Goal: Task Accomplishment & Management: Complete application form

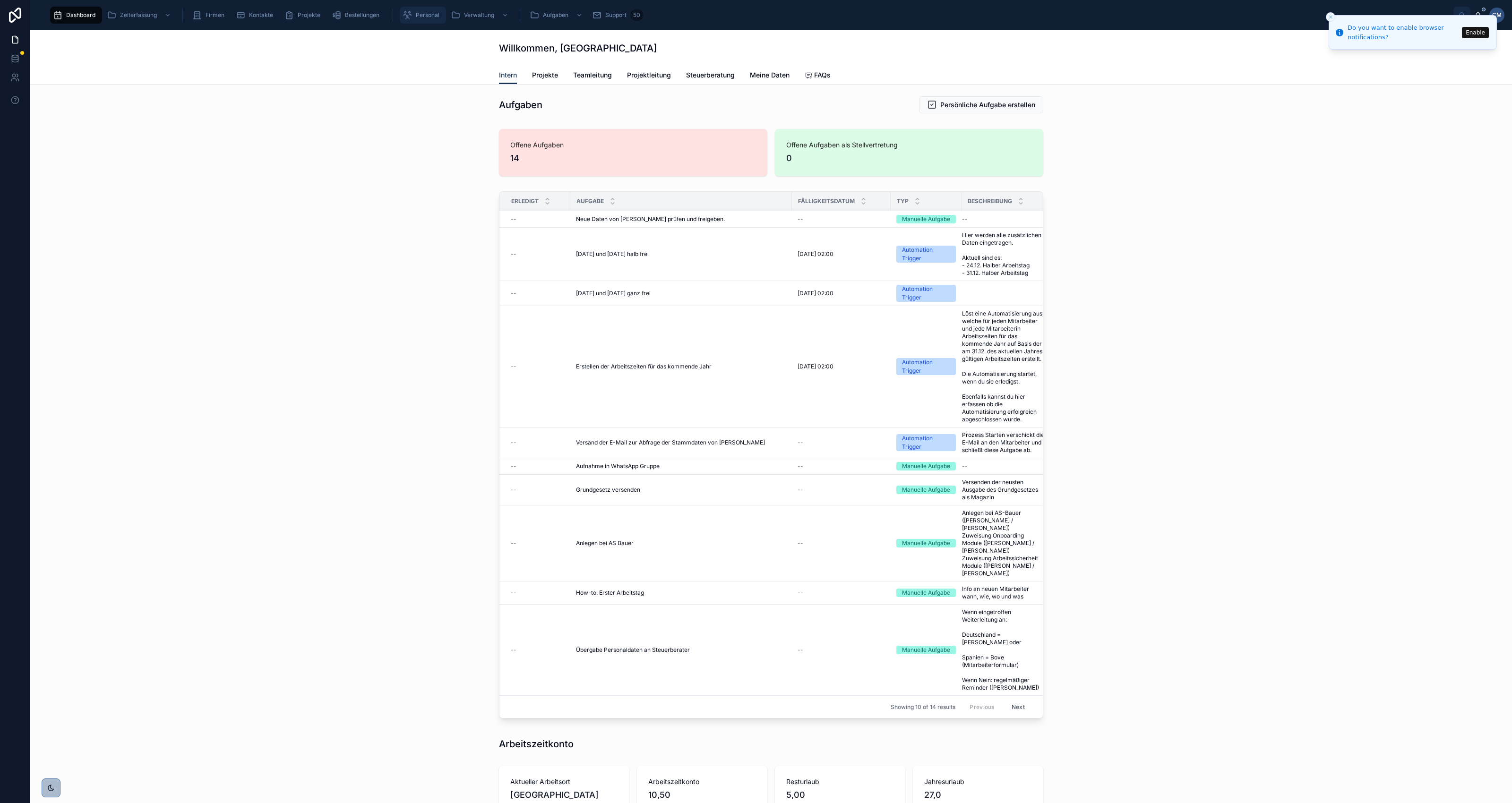
click at [424, 14] on span "Personal" at bounding box center [427, 15] width 24 height 7
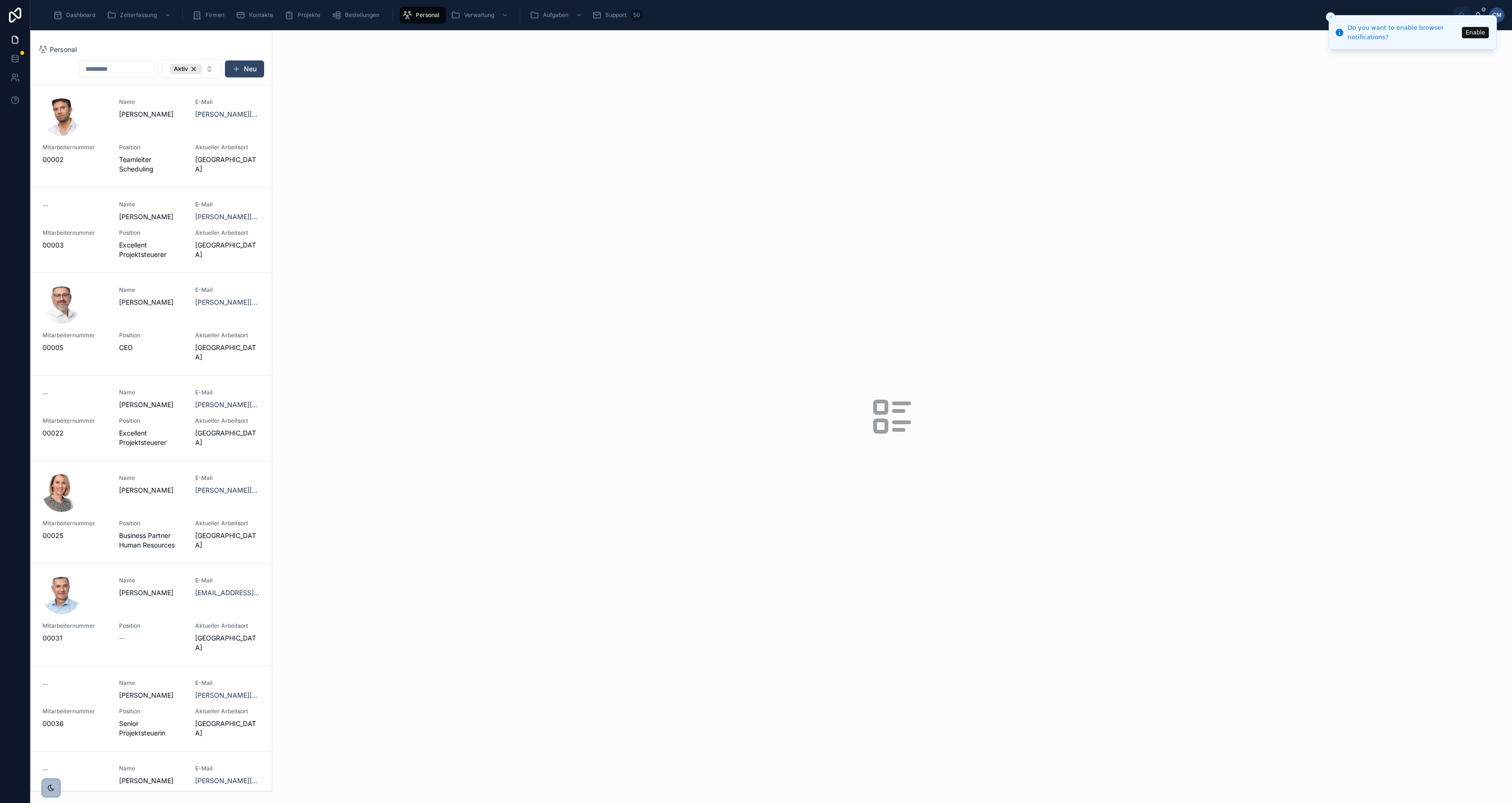
click at [246, 70] on button "Neu" at bounding box center [244, 69] width 39 height 17
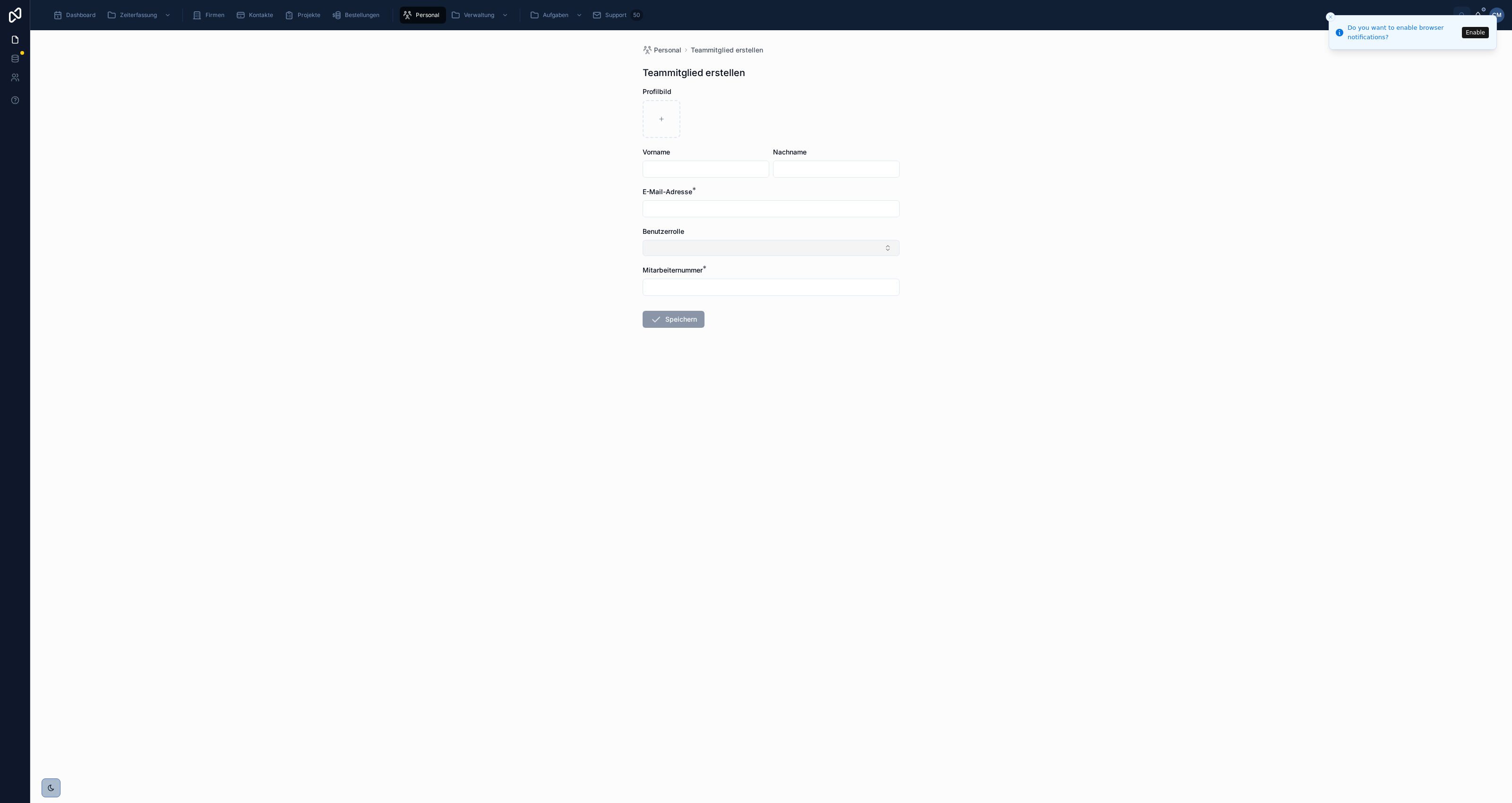
click at [725, 248] on button "Select Button" at bounding box center [771, 248] width 257 height 16
click at [662, 170] on input "text" at bounding box center [706, 169] width 126 height 13
type input "********"
click at [809, 169] on input "text" at bounding box center [837, 169] width 126 height 13
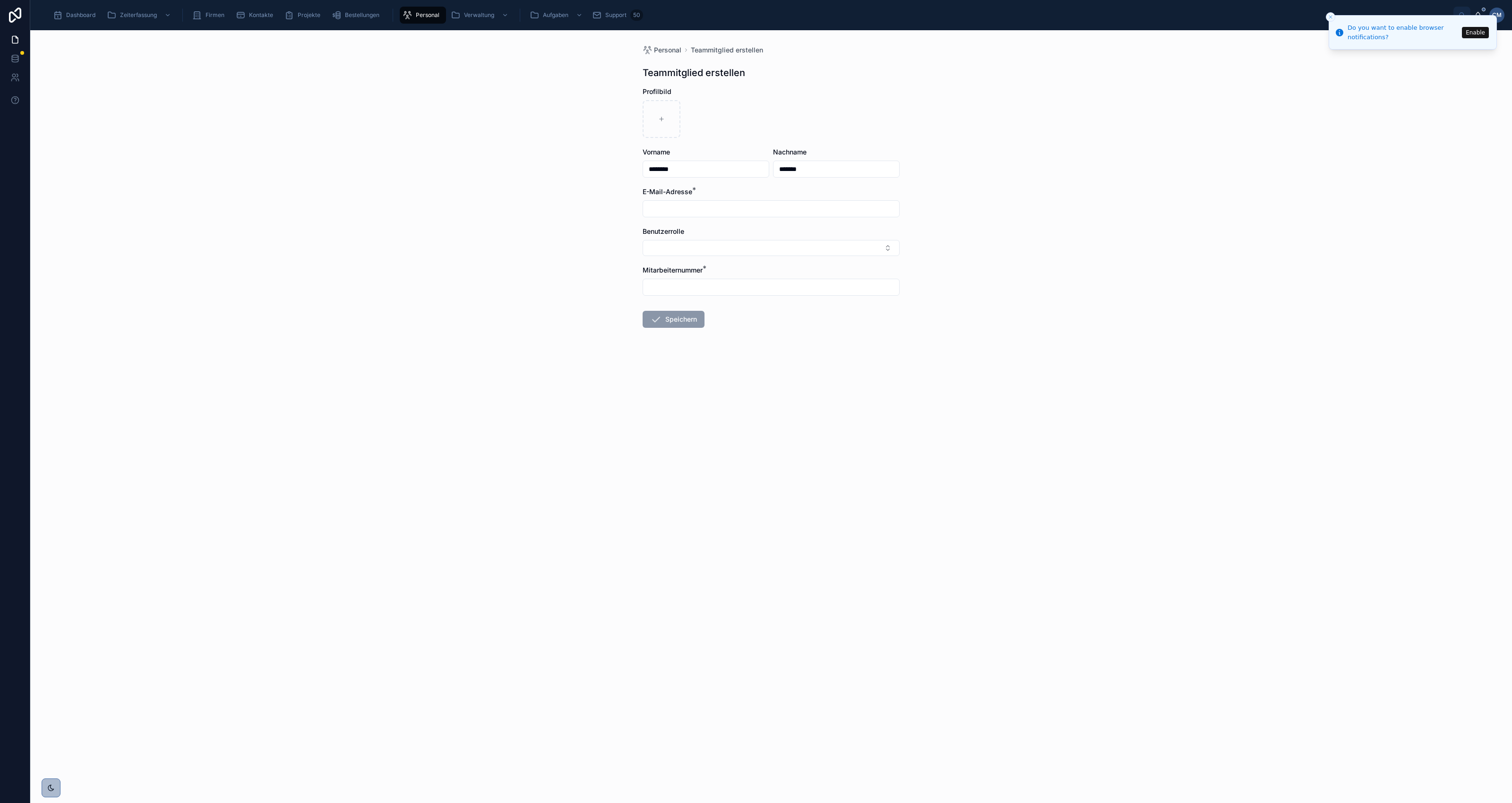
type input "*******"
click at [731, 208] on input "text" at bounding box center [771, 209] width 256 height 13
type input "**********"
click at [663, 248] on button "Select Button" at bounding box center [771, 248] width 257 height 16
click at [670, 302] on span "Team Admin + Stammdaten" at bounding box center [692, 300] width 87 height 9
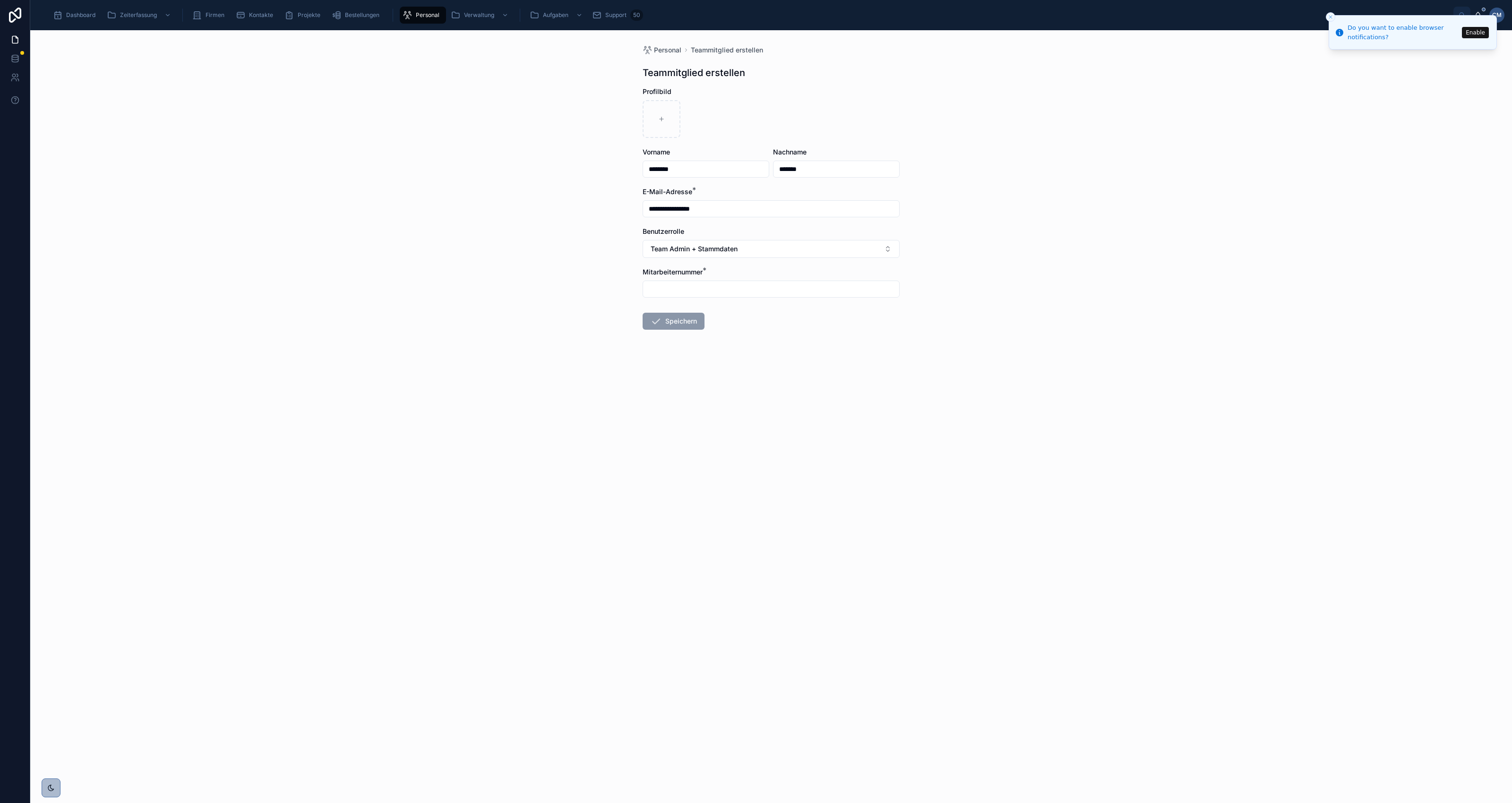
click at [665, 290] on input "text" at bounding box center [771, 289] width 256 height 13
type input "***"
click at [681, 321] on button "Speichern" at bounding box center [673, 321] width 62 height 17
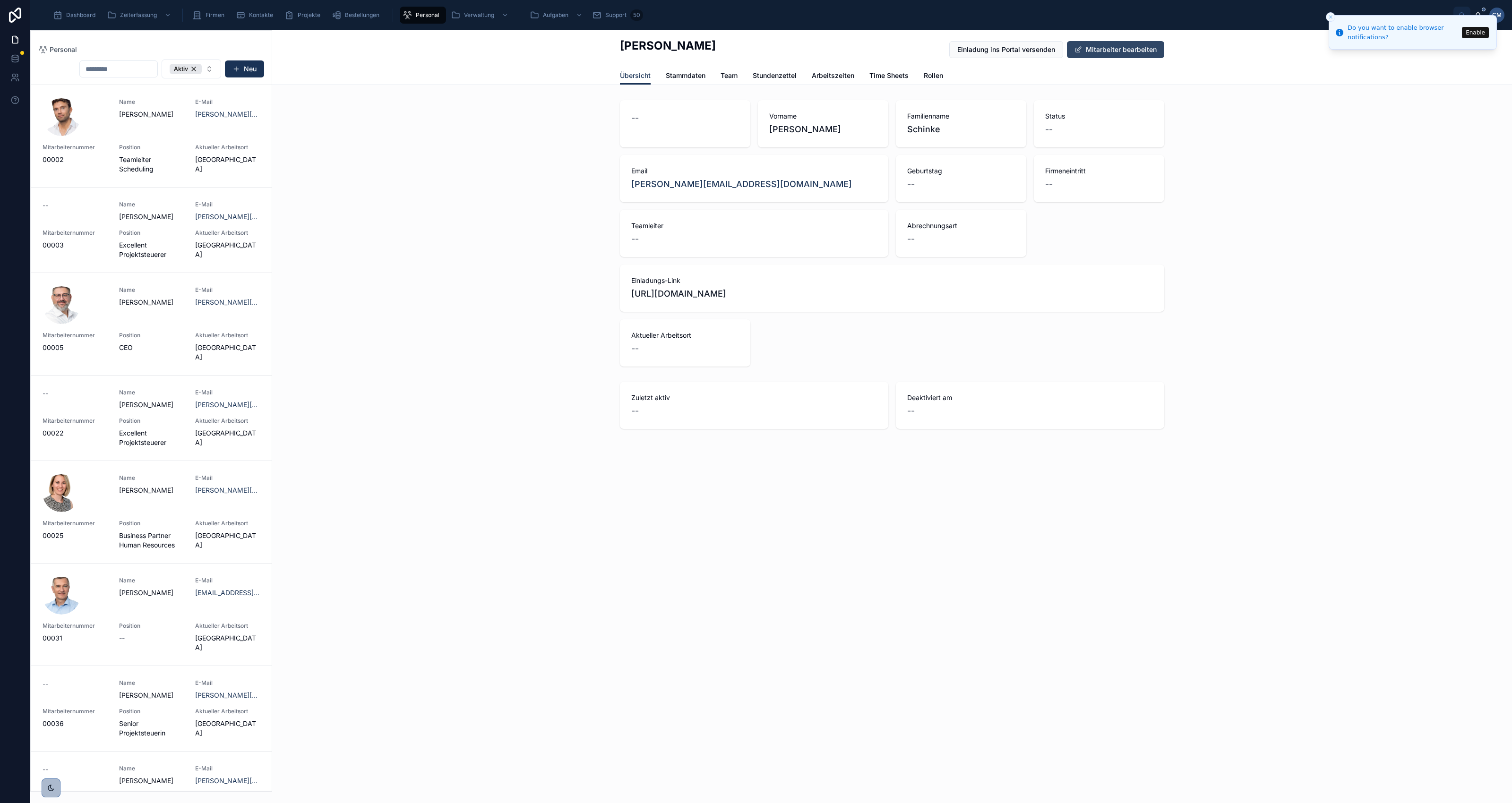
click at [1114, 50] on button "Mitarbeiter bearbeiten" at bounding box center [1116, 49] width 97 height 17
click at [1331, 19] on icon "Close toast" at bounding box center [1330, 17] width 6 height 6
click at [688, 72] on span "Stammdaten" at bounding box center [686, 75] width 40 height 9
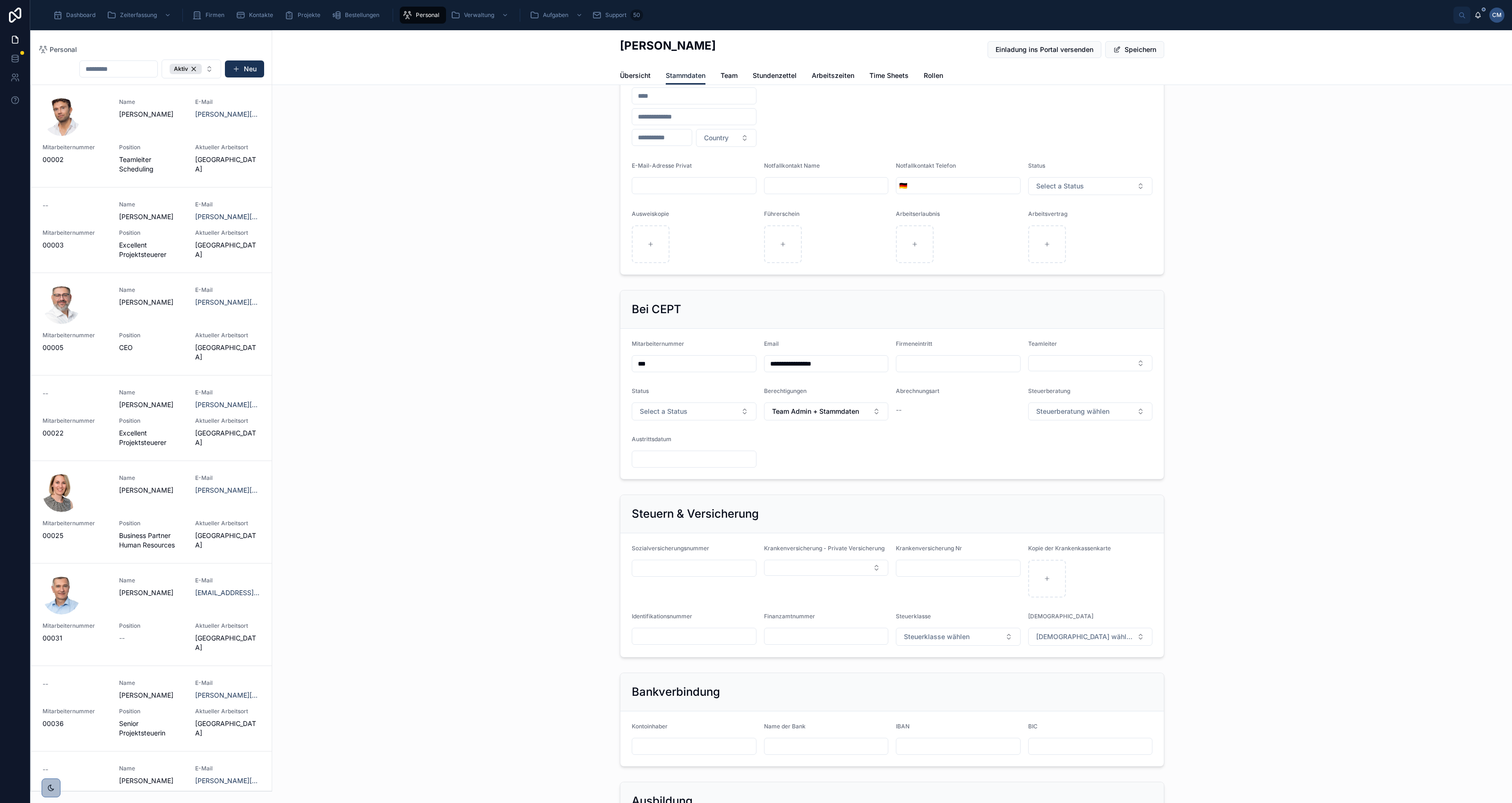
scroll to position [236, 0]
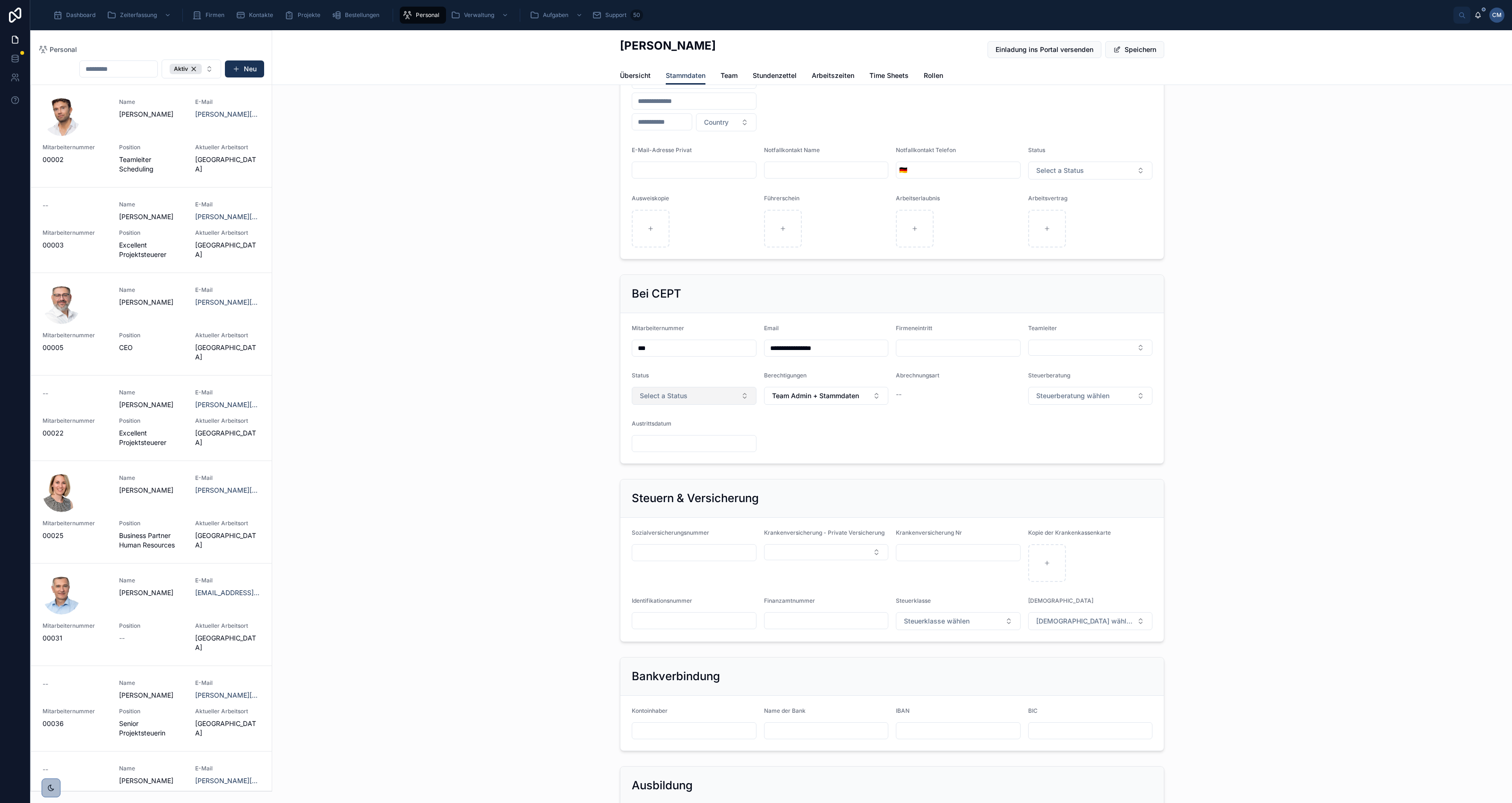
click at [743, 395] on button "Select a Status" at bounding box center [694, 396] width 125 height 18
click at [674, 477] on div "Freelancer" at bounding box center [690, 477] width 120 height 14
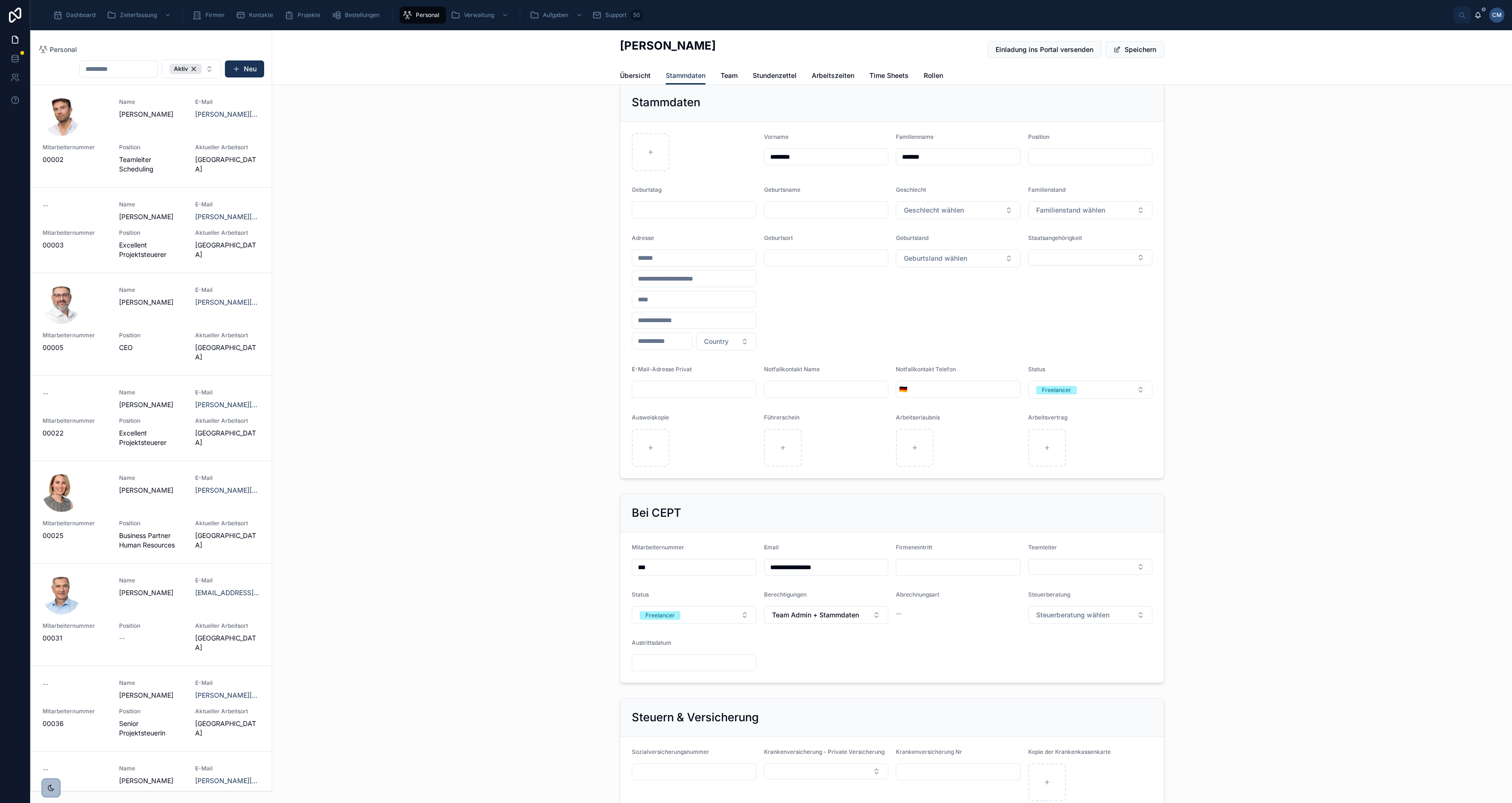
scroll to position [0, 0]
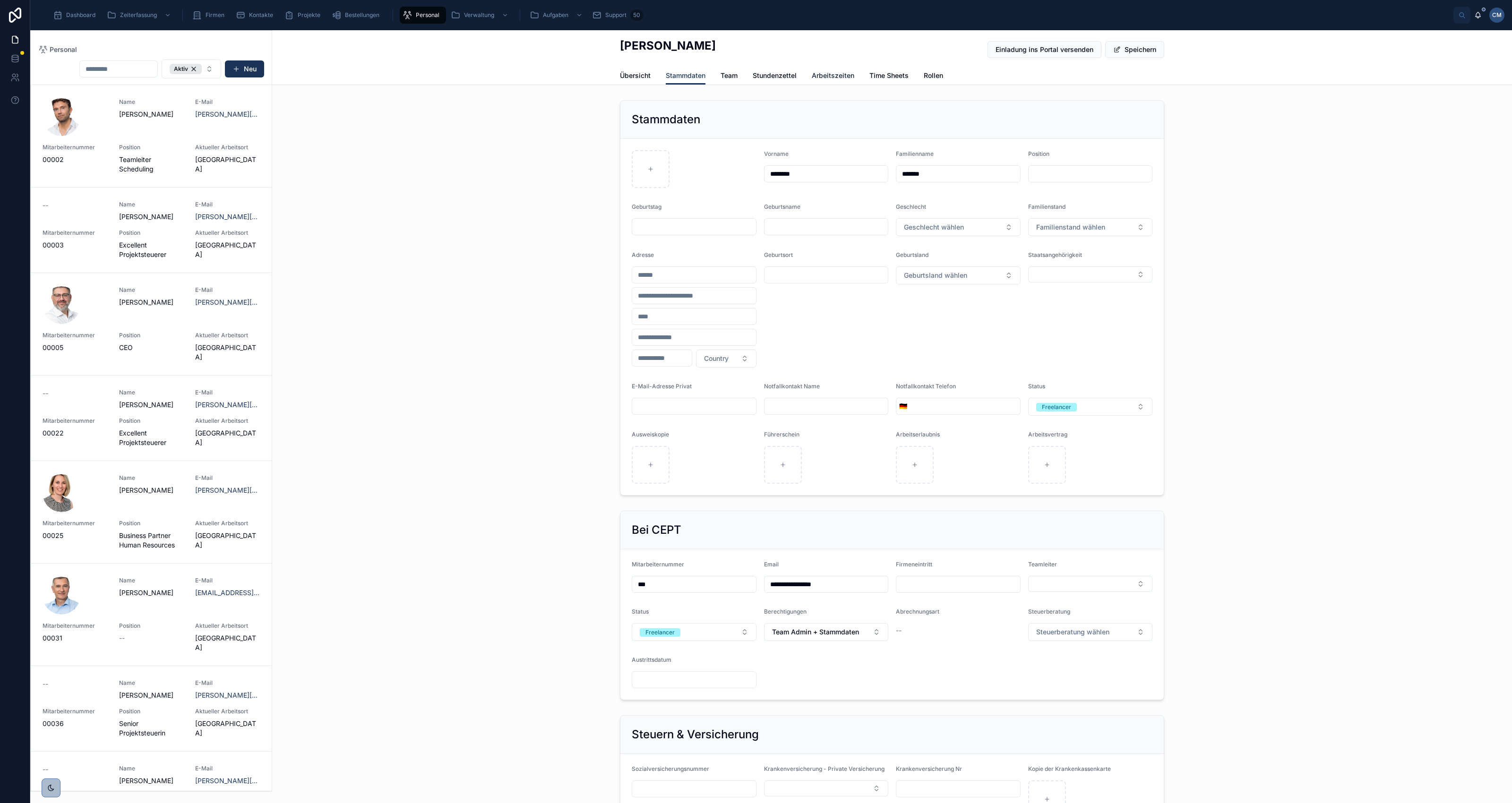
click at [828, 78] on span "Arbeitszeiten" at bounding box center [833, 75] width 42 height 9
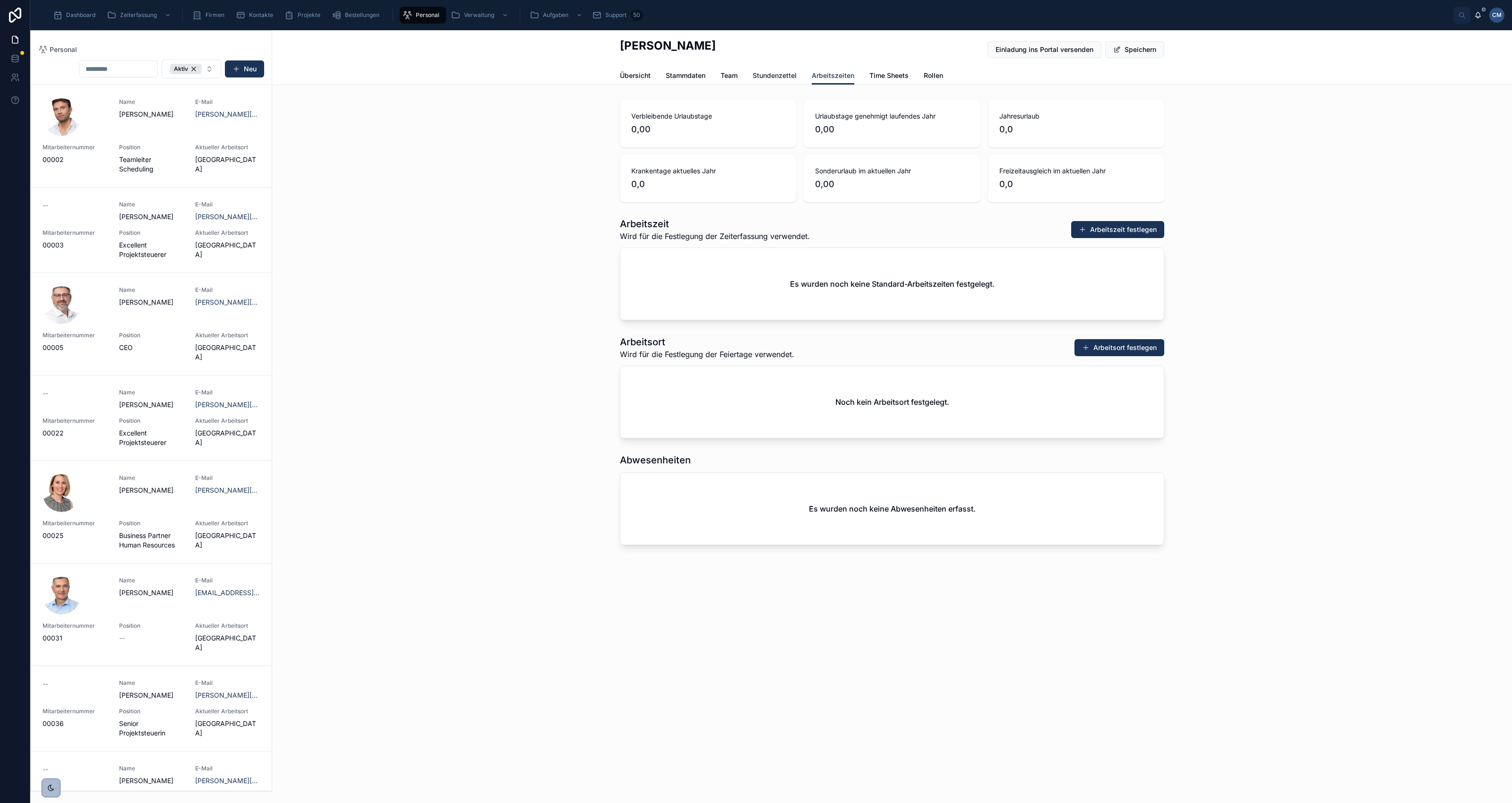
click at [782, 75] on span "Stundenzettel" at bounding box center [774, 75] width 44 height 9
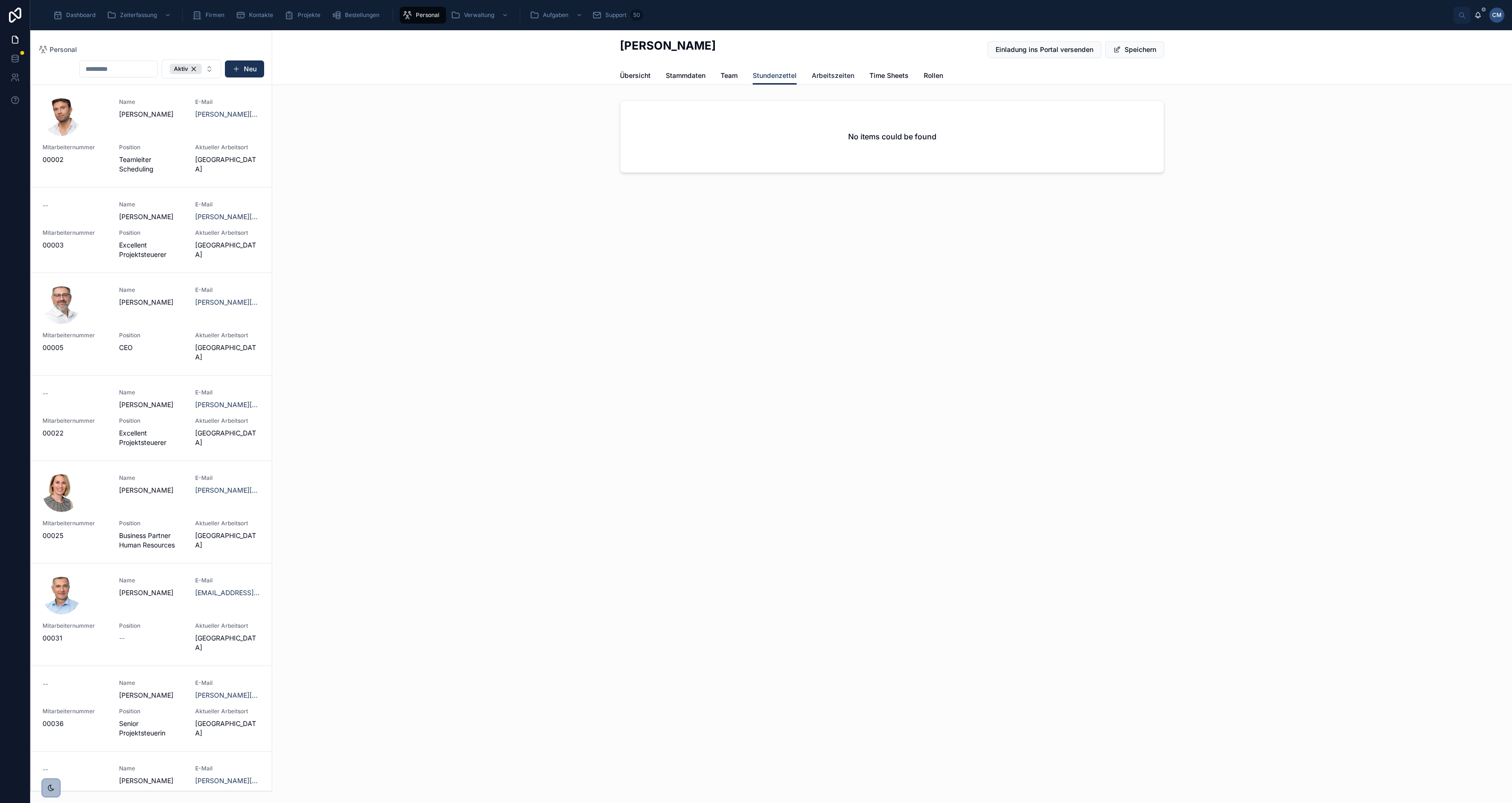
click at [827, 74] on span "Arbeitszeiten" at bounding box center [833, 75] width 42 height 9
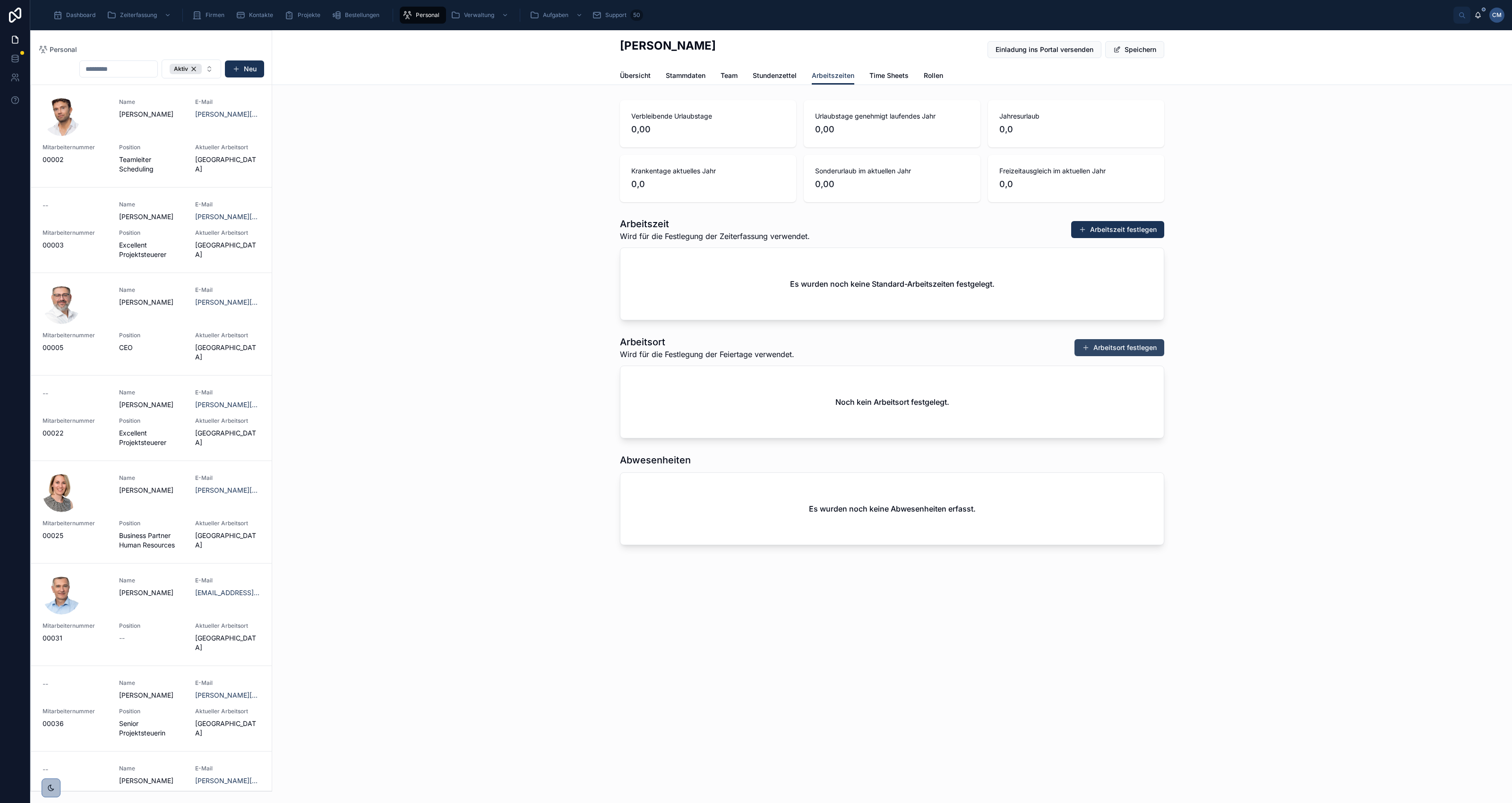
click at [1130, 348] on button "Arbeitsort festlegen" at bounding box center [1120, 348] width 90 height 17
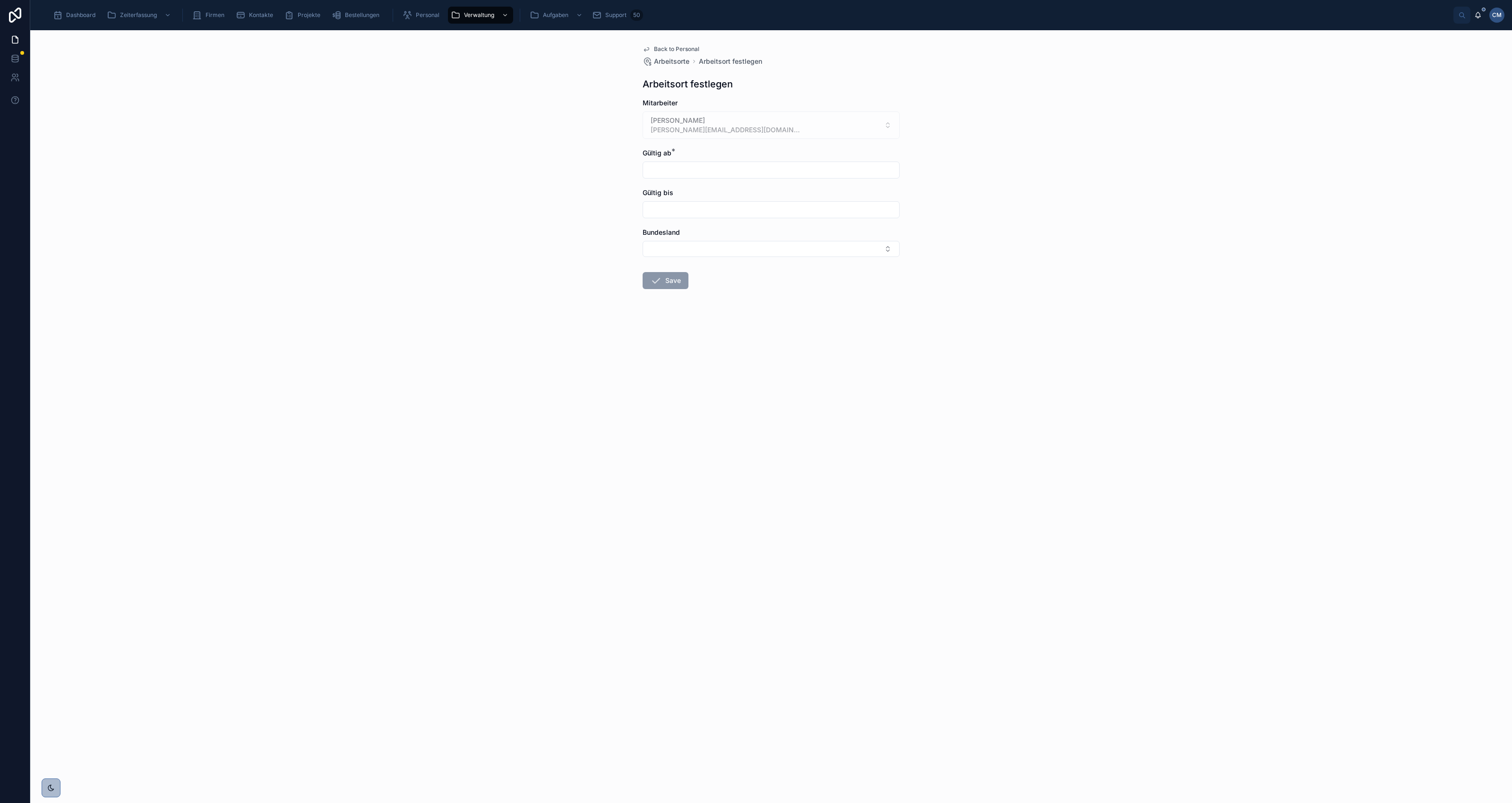
click at [701, 169] on input "text" at bounding box center [771, 169] width 256 height 13
click at [721, 191] on button at bounding box center [720, 193] width 17 height 17
click at [719, 197] on button at bounding box center [720, 193] width 17 height 17
click at [787, 331] on button "1" at bounding box center [787, 332] width 17 height 17
type input "********"
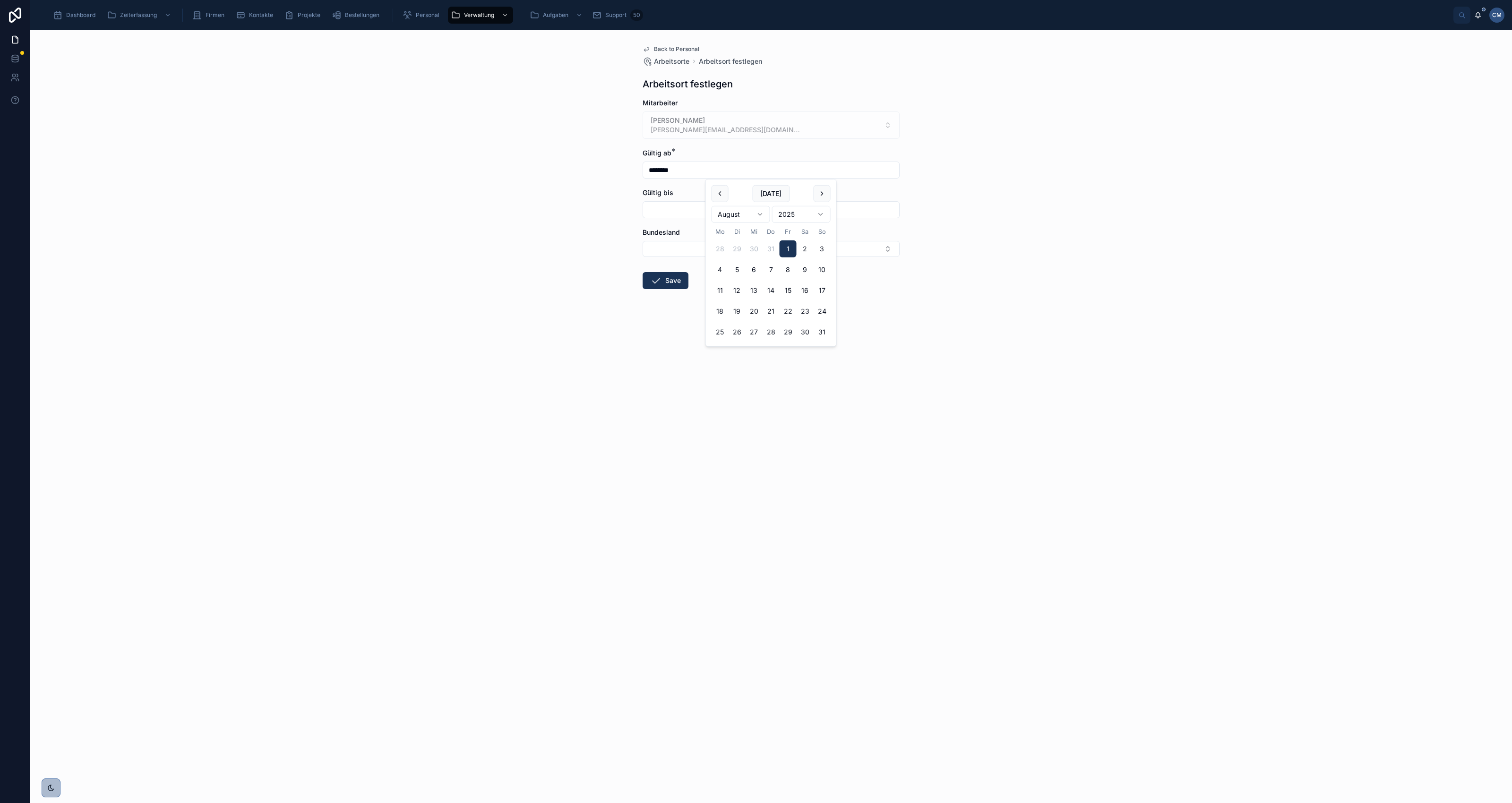
click at [961, 328] on div "Back to Personal Arbeitsorte Arbeitsort festlegen Arbeitsort festlegen Mitarbei…" at bounding box center [771, 417] width 1482 height 773
click at [860, 251] on button "Select Button" at bounding box center [771, 249] width 257 height 16
click at [709, 319] on span "[GEOGRAPHIC_DATA]" at bounding box center [682, 318] width 67 height 9
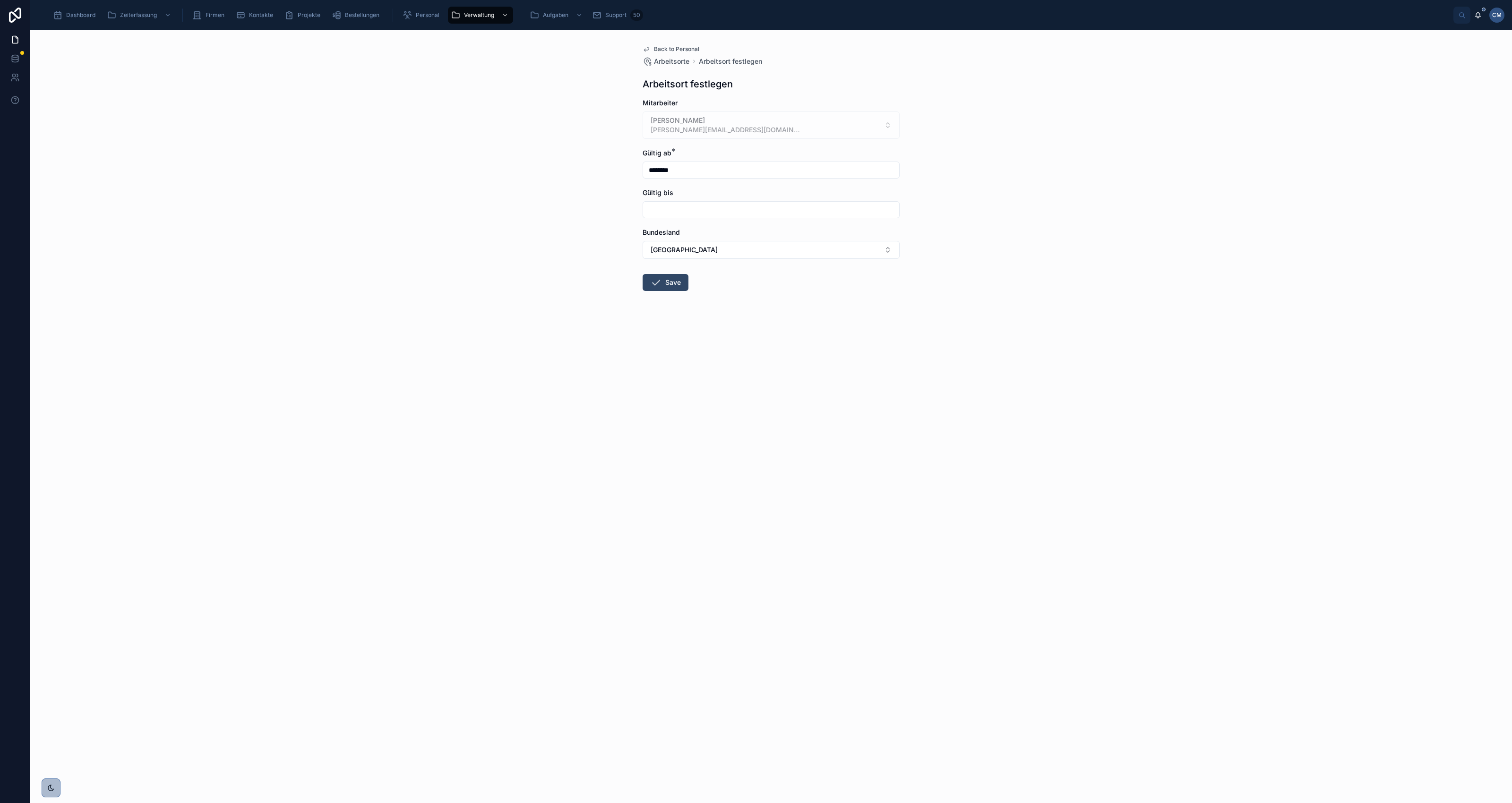
click at [666, 286] on button "Save" at bounding box center [666, 282] width 46 height 17
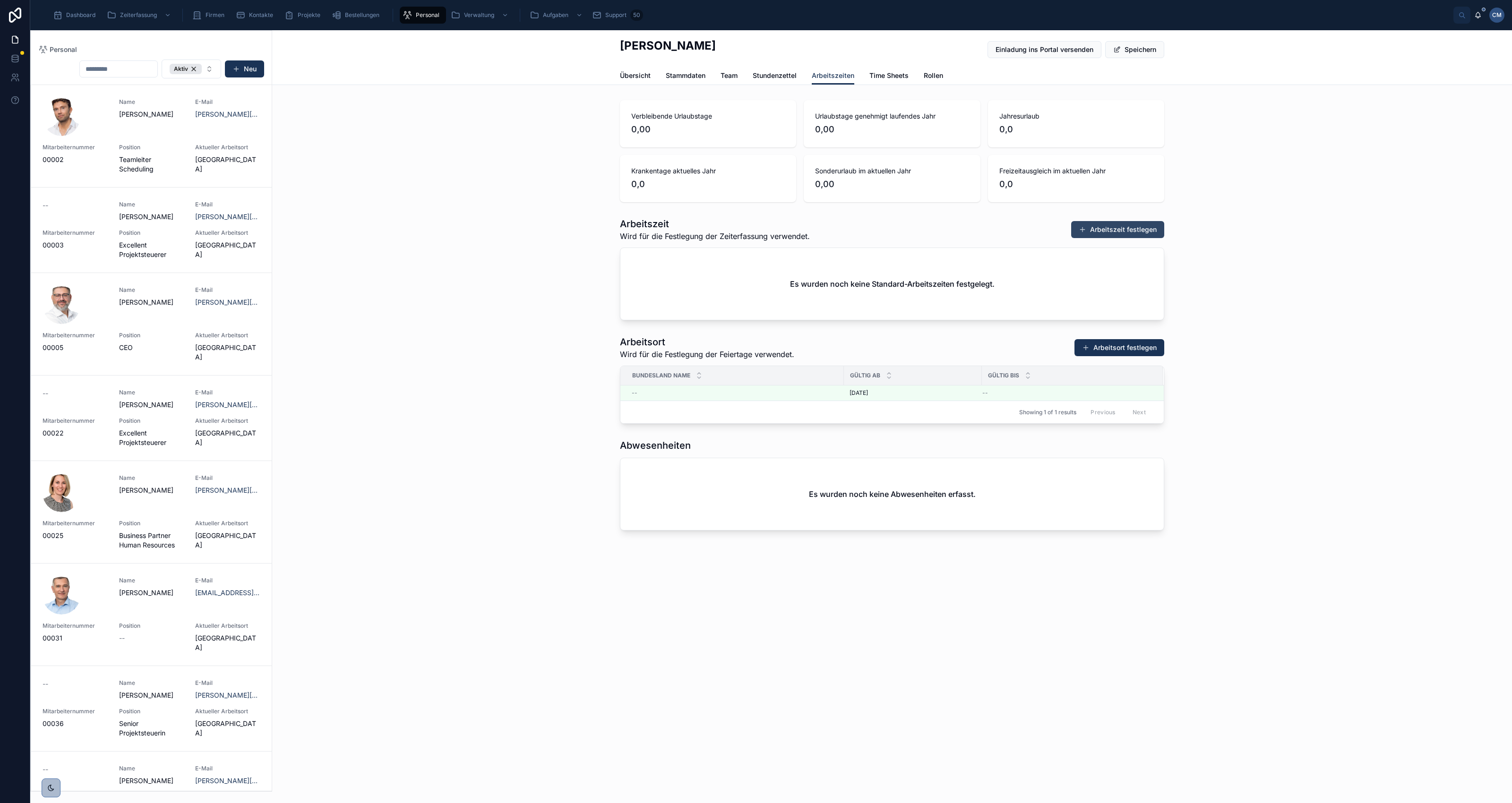
click at [1114, 230] on button "Arbeitszeit festlegen" at bounding box center [1117, 229] width 93 height 17
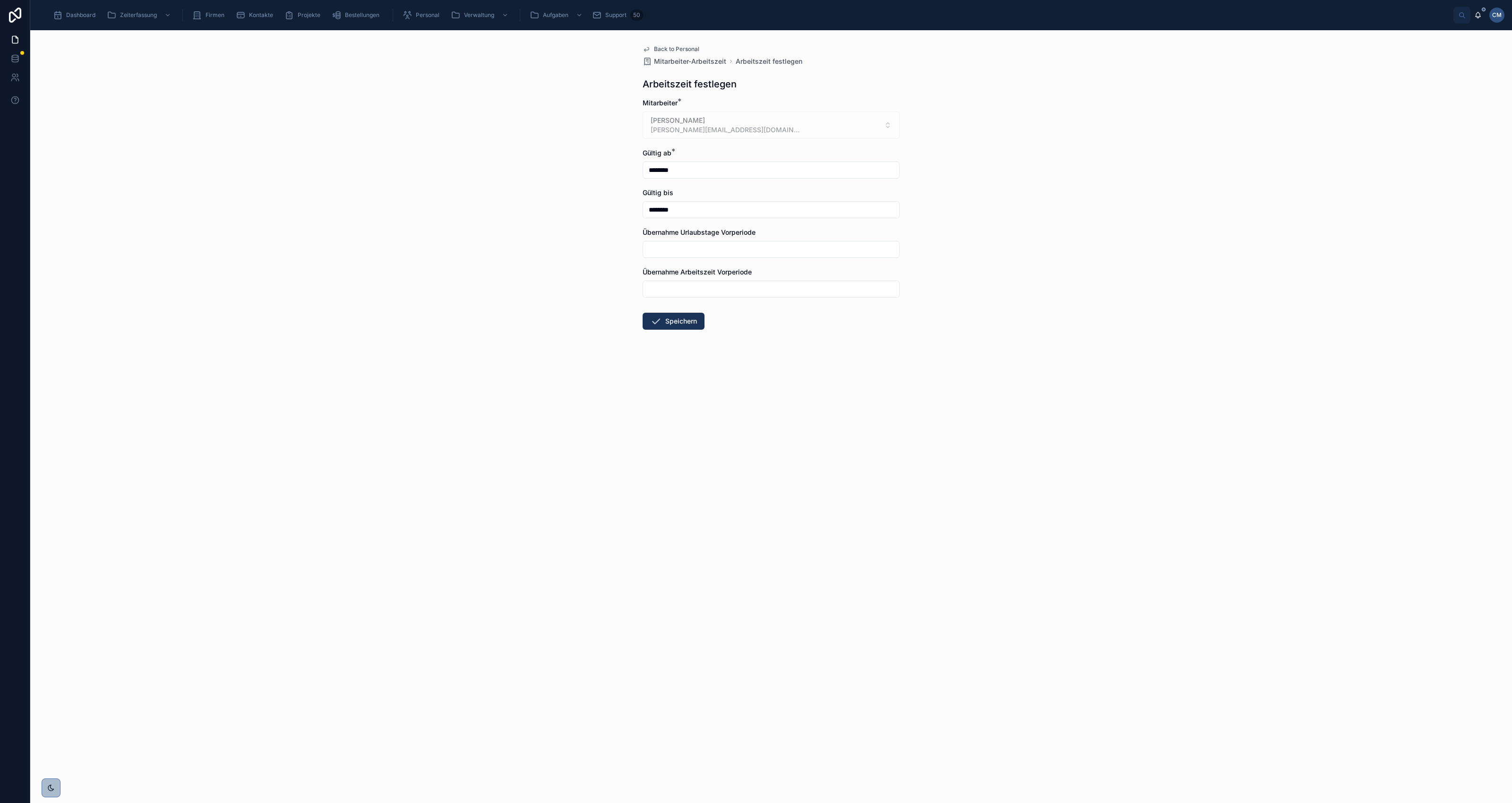
click at [709, 171] on input "********" at bounding box center [771, 169] width 256 height 13
click at [720, 194] on button at bounding box center [720, 193] width 17 height 17
click at [787, 247] on button "1" at bounding box center [787, 249] width 17 height 17
type input "********"
click at [954, 263] on div "Back to Personal Mitarbeiter-Arbeitszeit Arbeitszeit festlegen Arbeitszeit fest…" at bounding box center [771, 417] width 1482 height 773
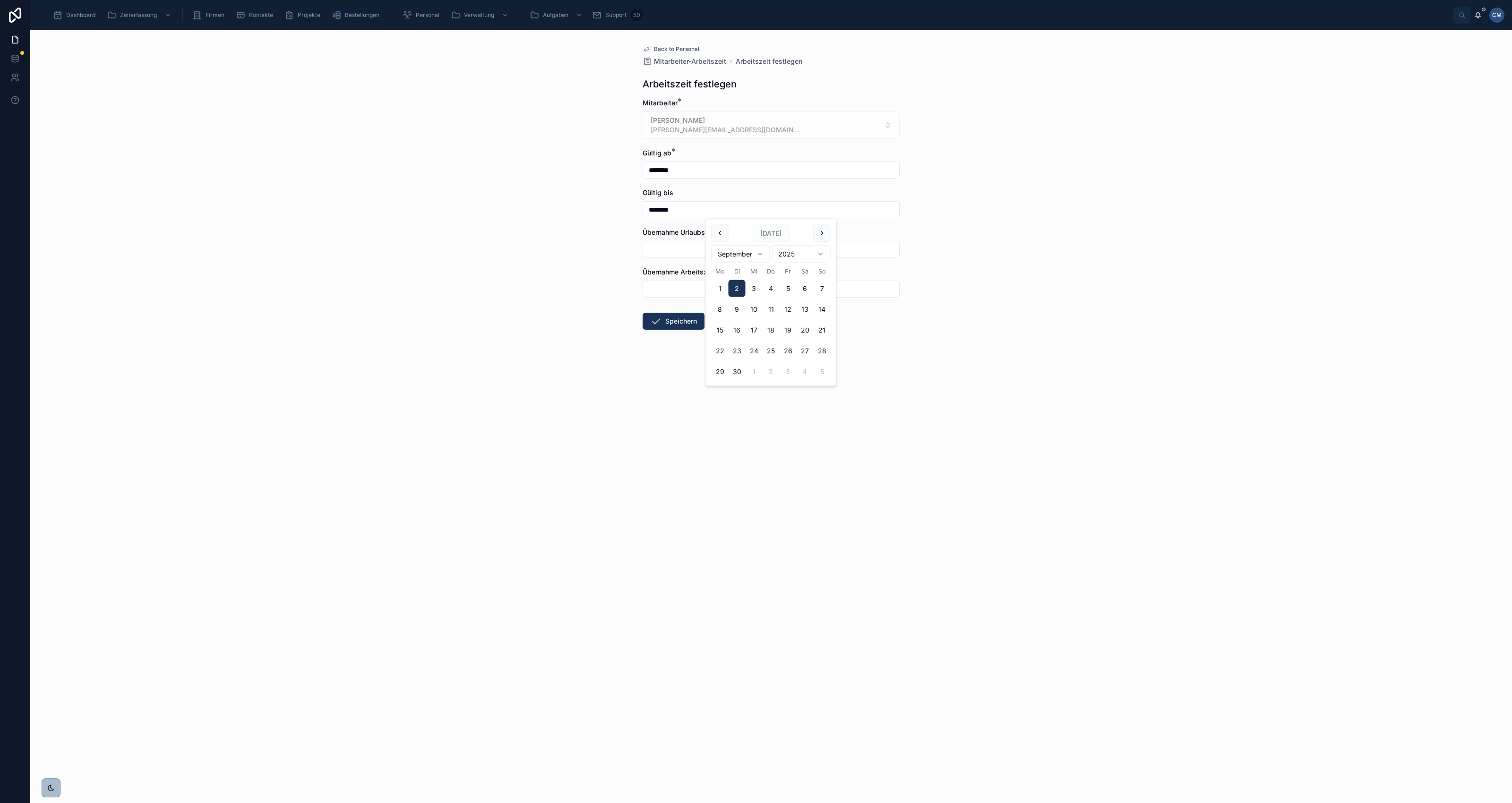
click at [693, 209] on input "********" at bounding box center [771, 209] width 256 height 13
click at [762, 254] on html "Dashboard Zeiterfassung Firmen Kontakte Projekte Bestellungen Personal Verwaltu…" at bounding box center [756, 401] width 1512 height 803
click at [752, 372] on button "31" at bounding box center [754, 371] width 17 height 17
type input "**********"
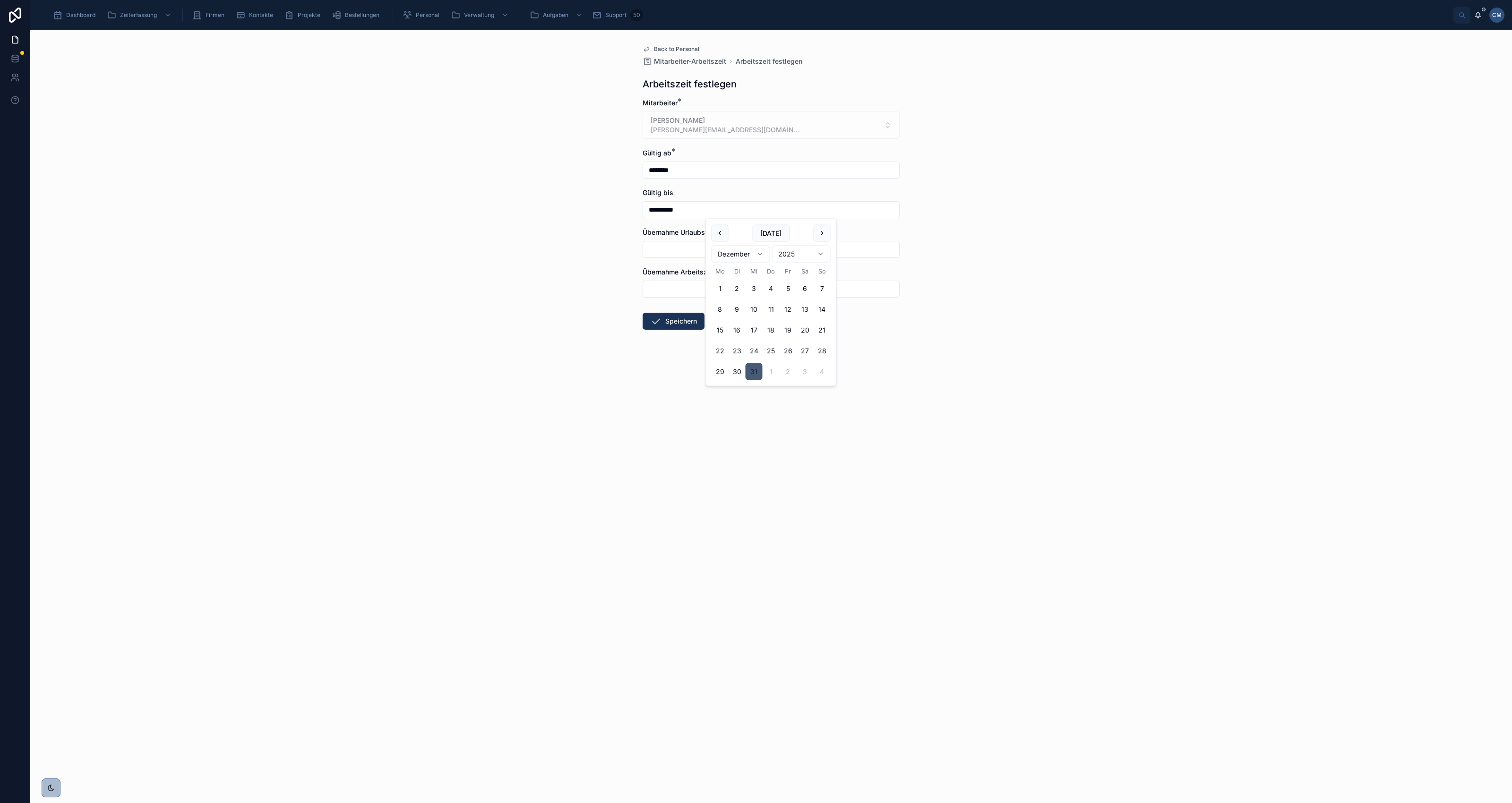
click at [752, 374] on button "31" at bounding box center [754, 371] width 17 height 17
click at [678, 318] on button "Speichern" at bounding box center [673, 321] width 62 height 17
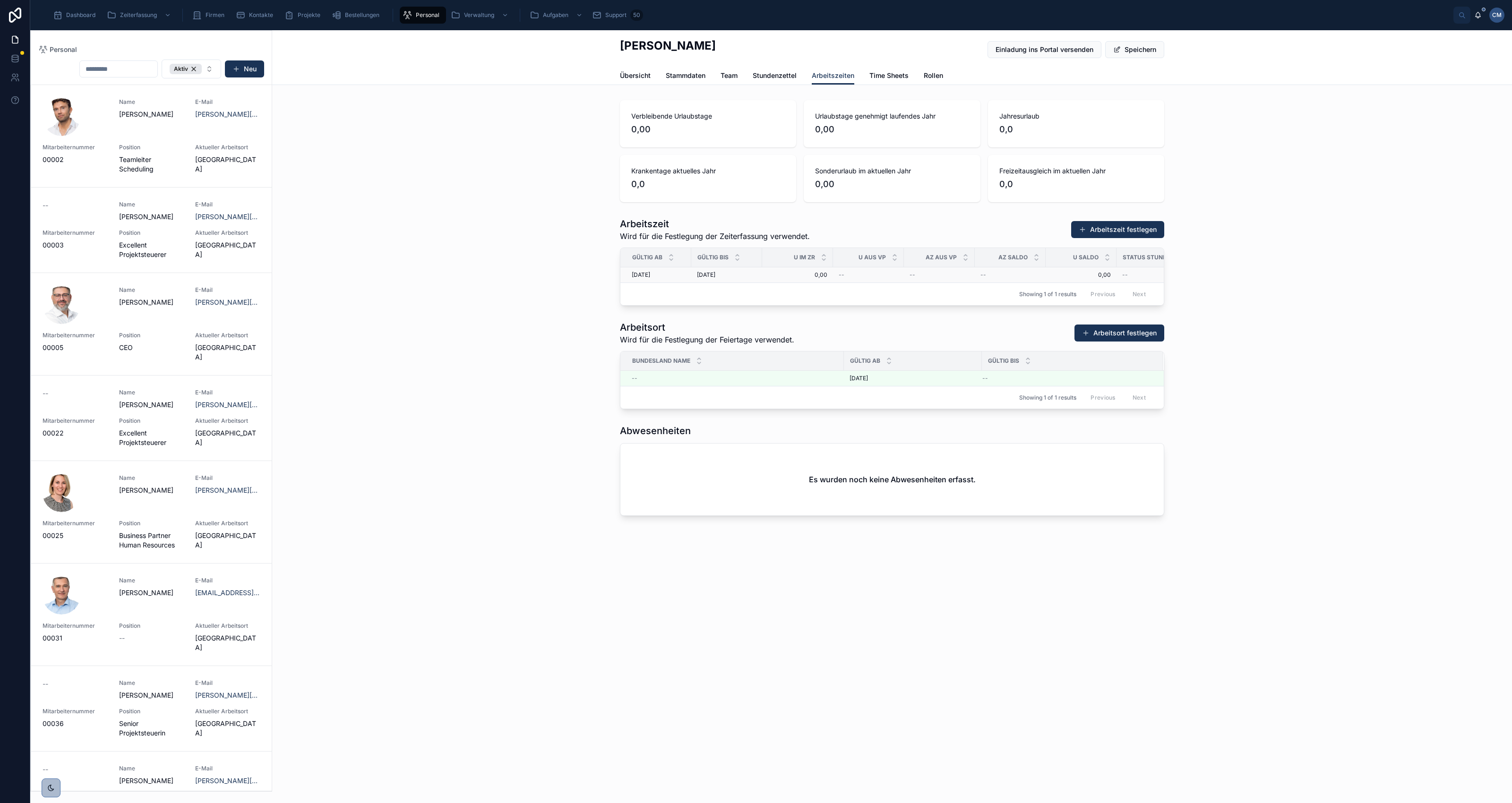
click at [934, 275] on div "--" at bounding box center [939, 275] width 60 height 7
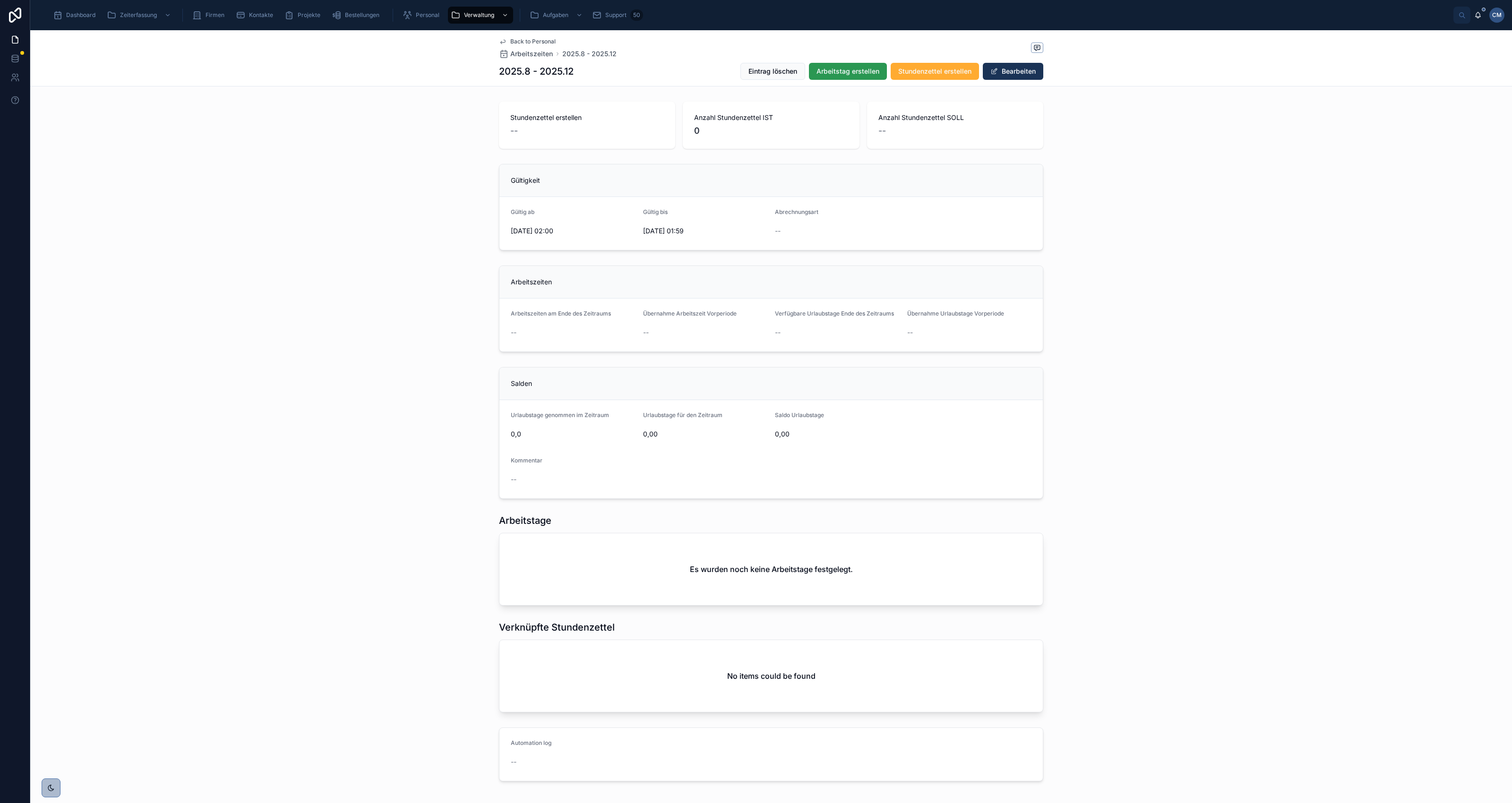
click at [842, 69] on span "Arbeitstag erstellen" at bounding box center [848, 71] width 63 height 9
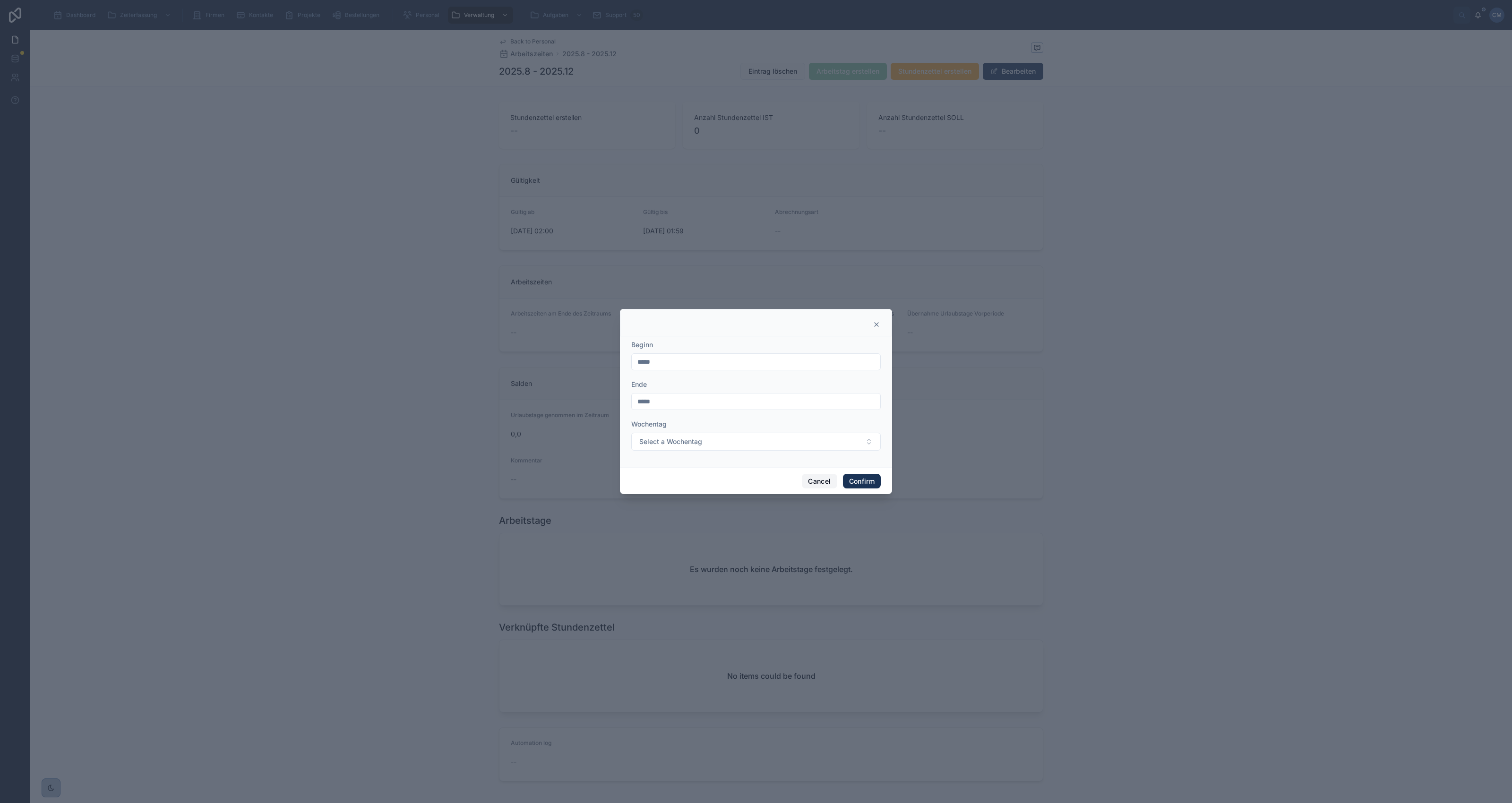
click at [814, 480] on button "Cancel" at bounding box center [819, 482] width 35 height 15
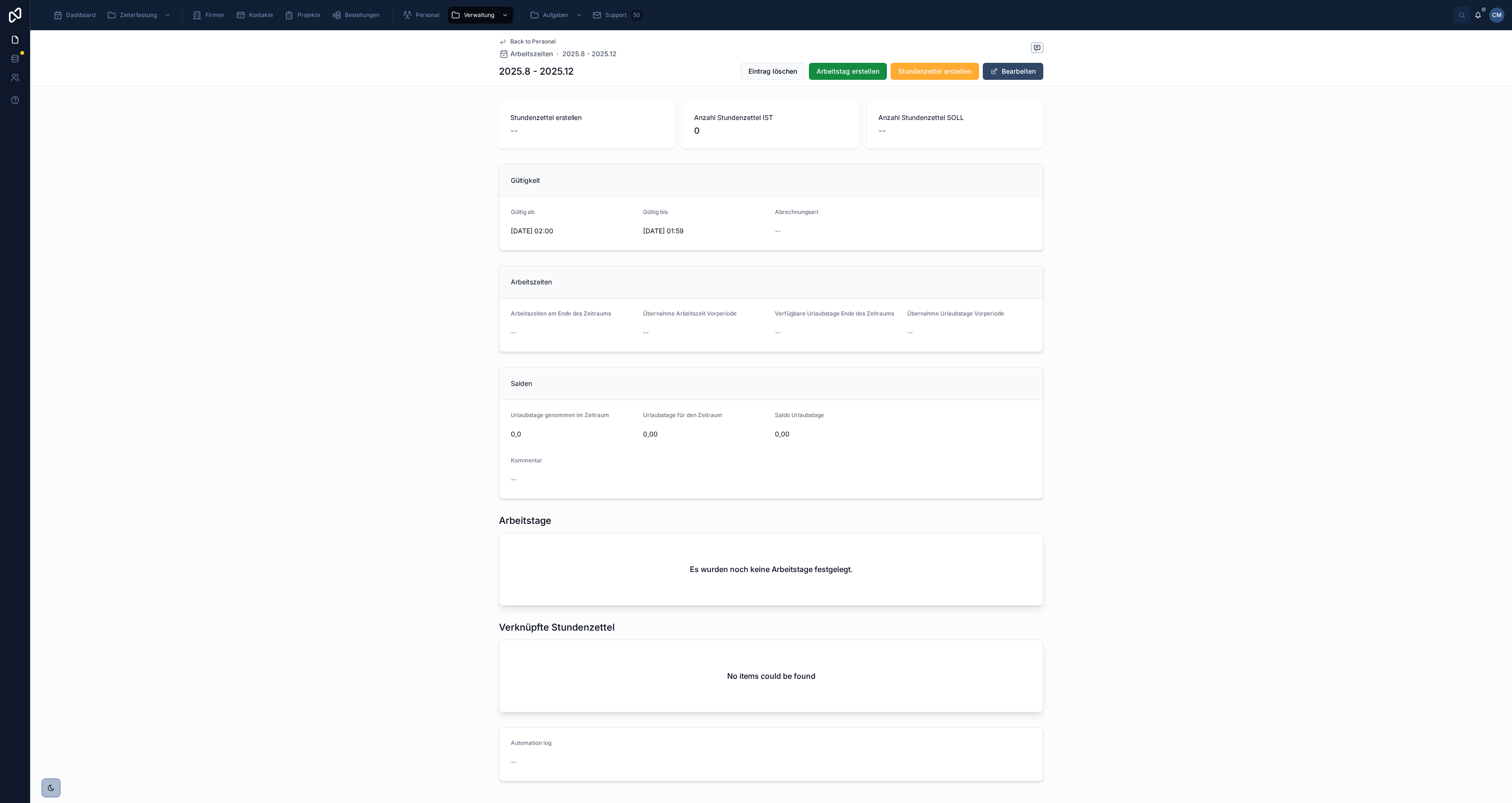
click at [1015, 75] on button "Bearbeiten" at bounding box center [1013, 71] width 60 height 17
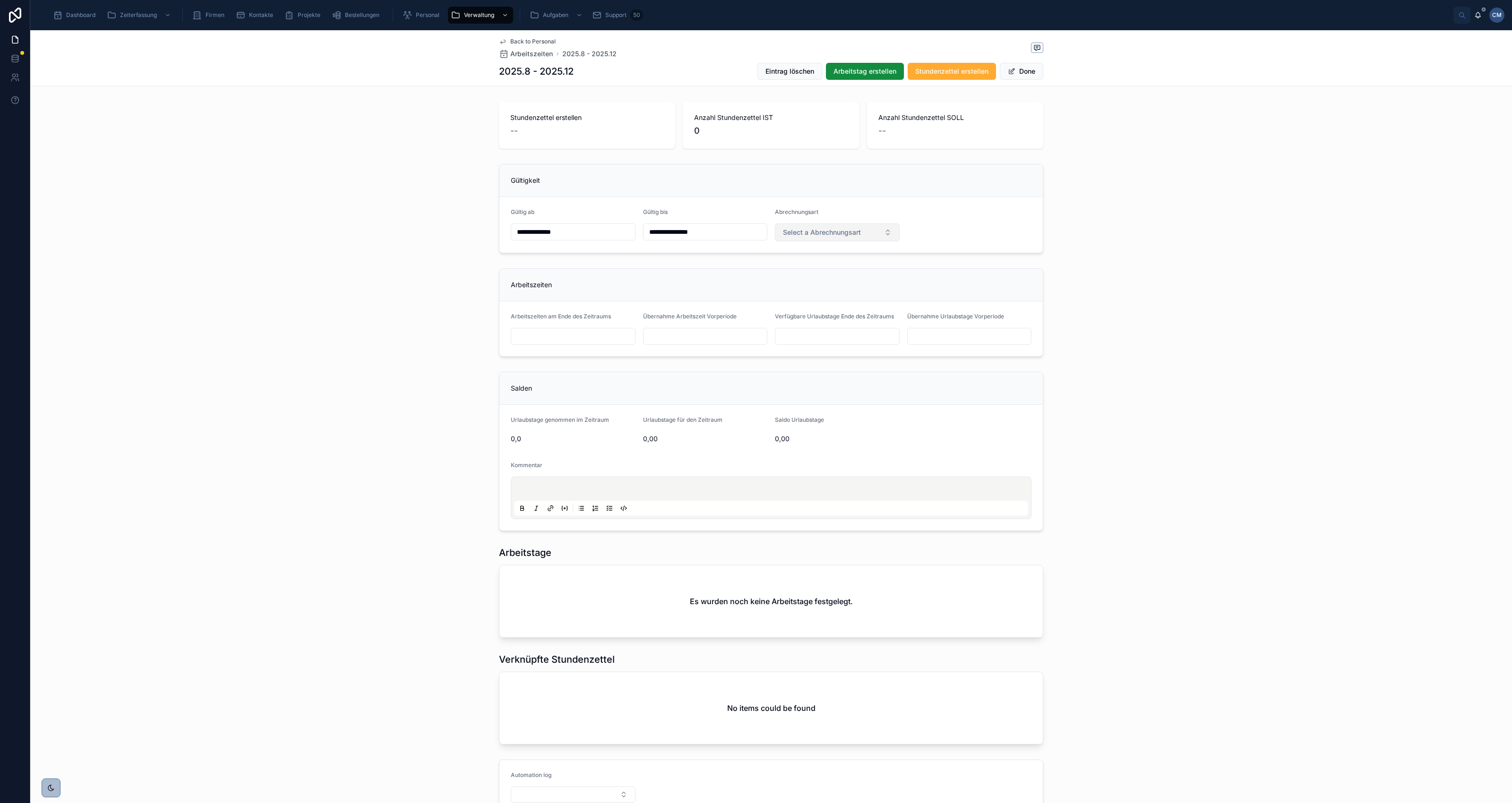
click at [867, 233] on button "Select a Abrechnungsart" at bounding box center [837, 232] width 125 height 18
click at [827, 284] on div "Stundenweise" at bounding box center [832, 285] width 120 height 14
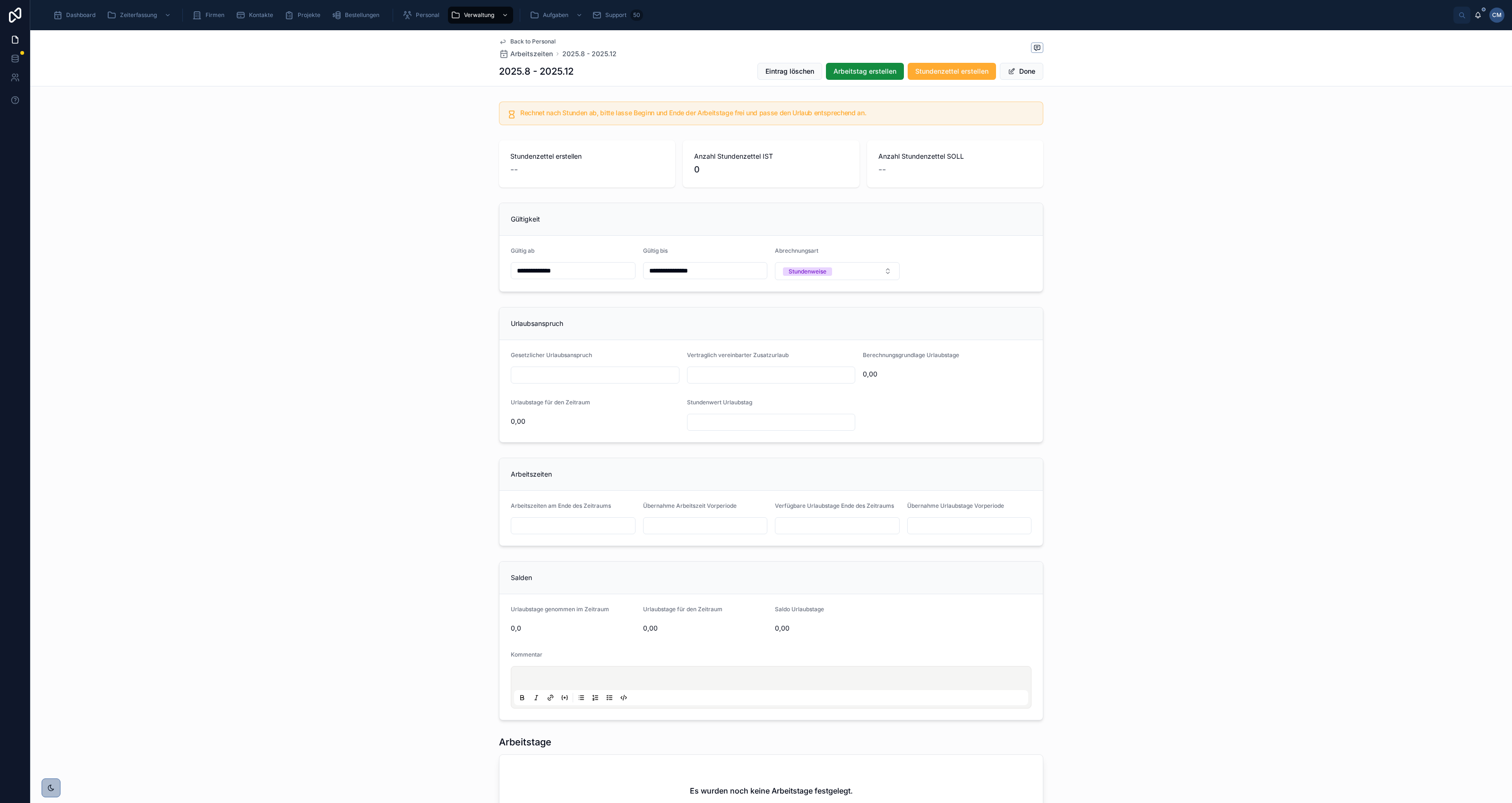
click at [553, 372] on input "text" at bounding box center [595, 375] width 168 height 13
type input "*"
click at [703, 369] on input "text" at bounding box center [771, 375] width 168 height 13
type input "*"
click at [1120, 381] on div "Urlaubsanspruch Gesetzlicher Urlaubsanspruch * Vertraglich vereinbarter Zusatzu…" at bounding box center [771, 375] width 1482 height 143
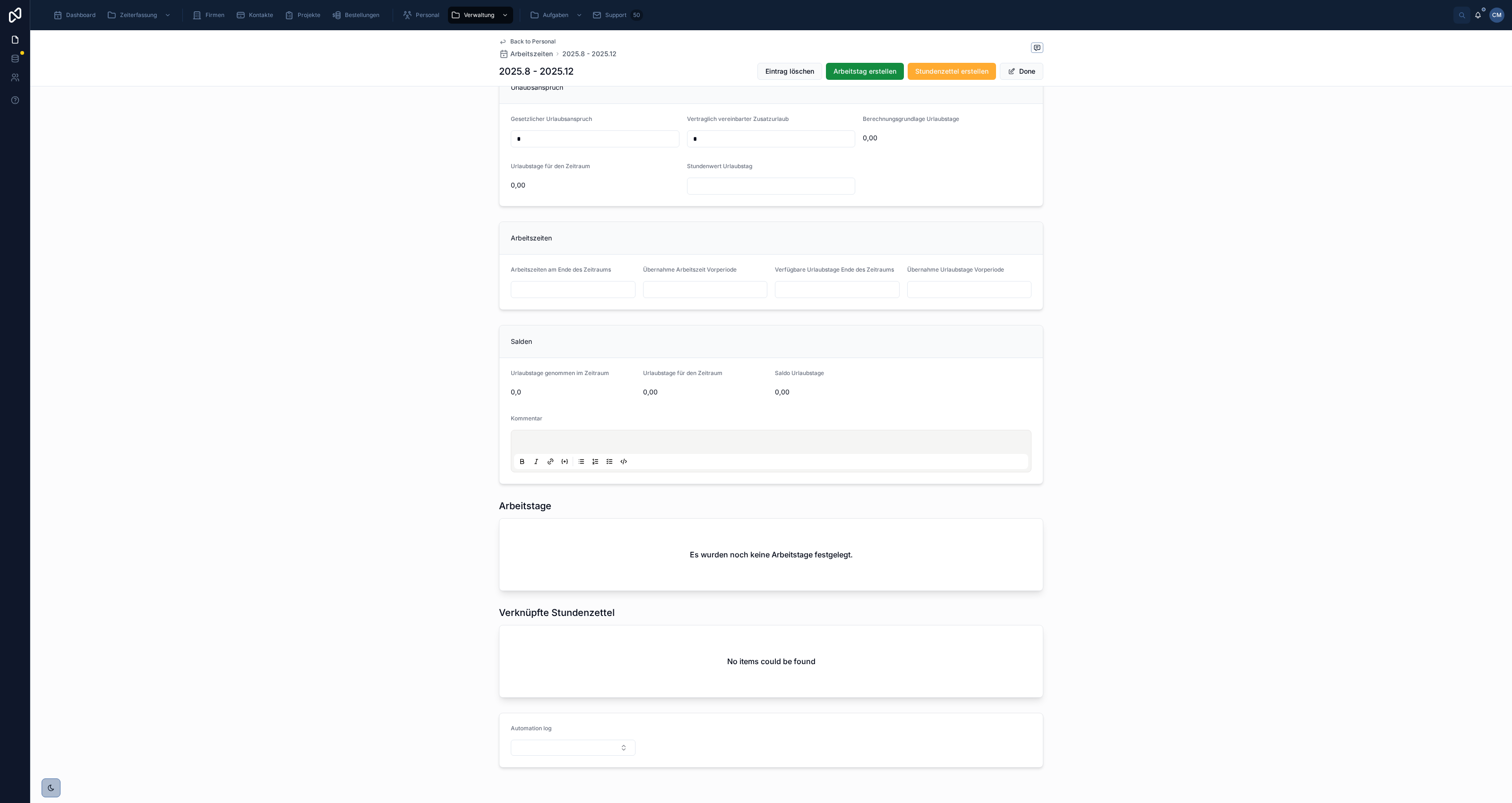
scroll to position [268, 0]
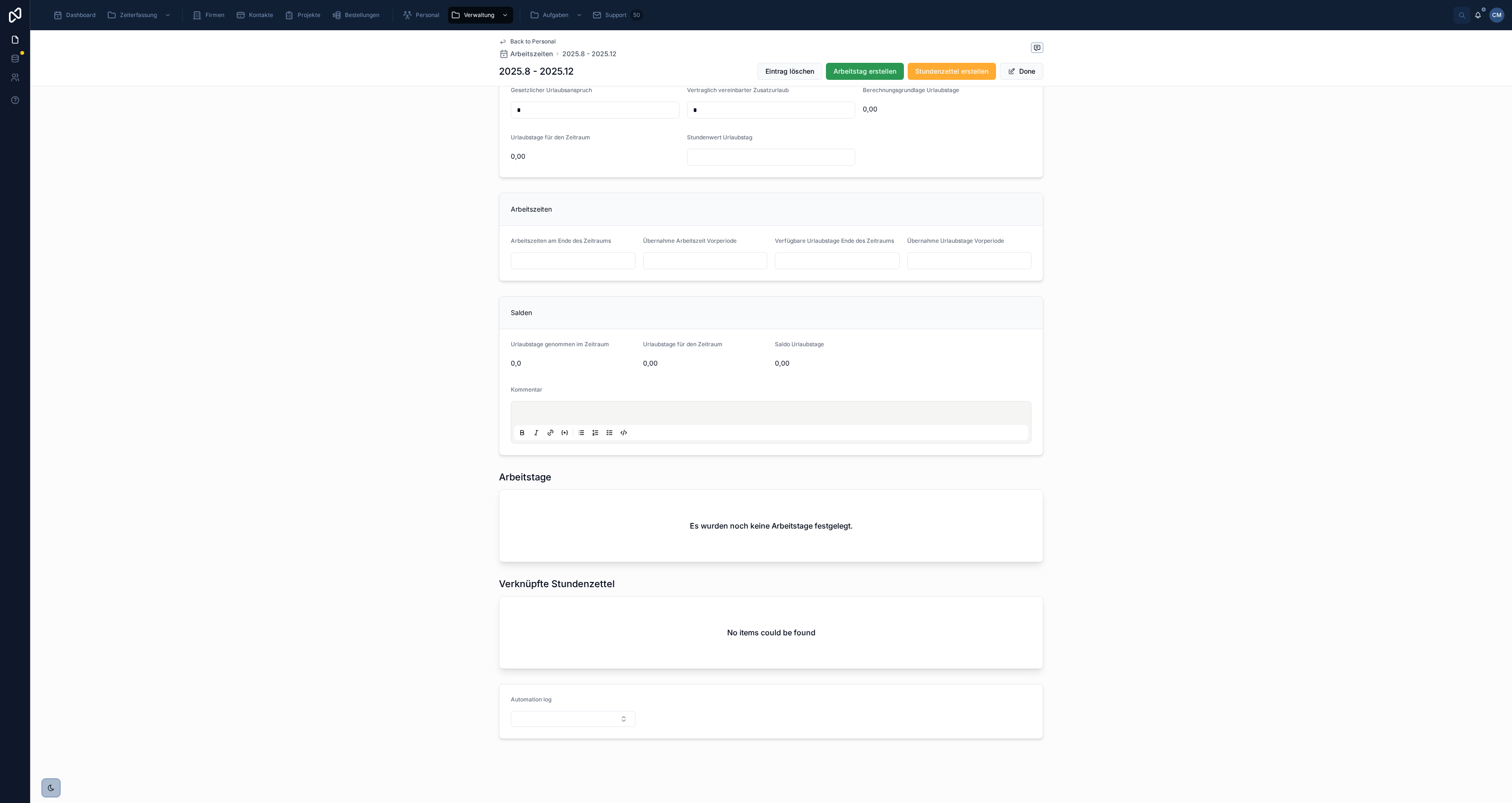
click at [870, 74] on span "Arbeitstag erstellen" at bounding box center [865, 71] width 63 height 9
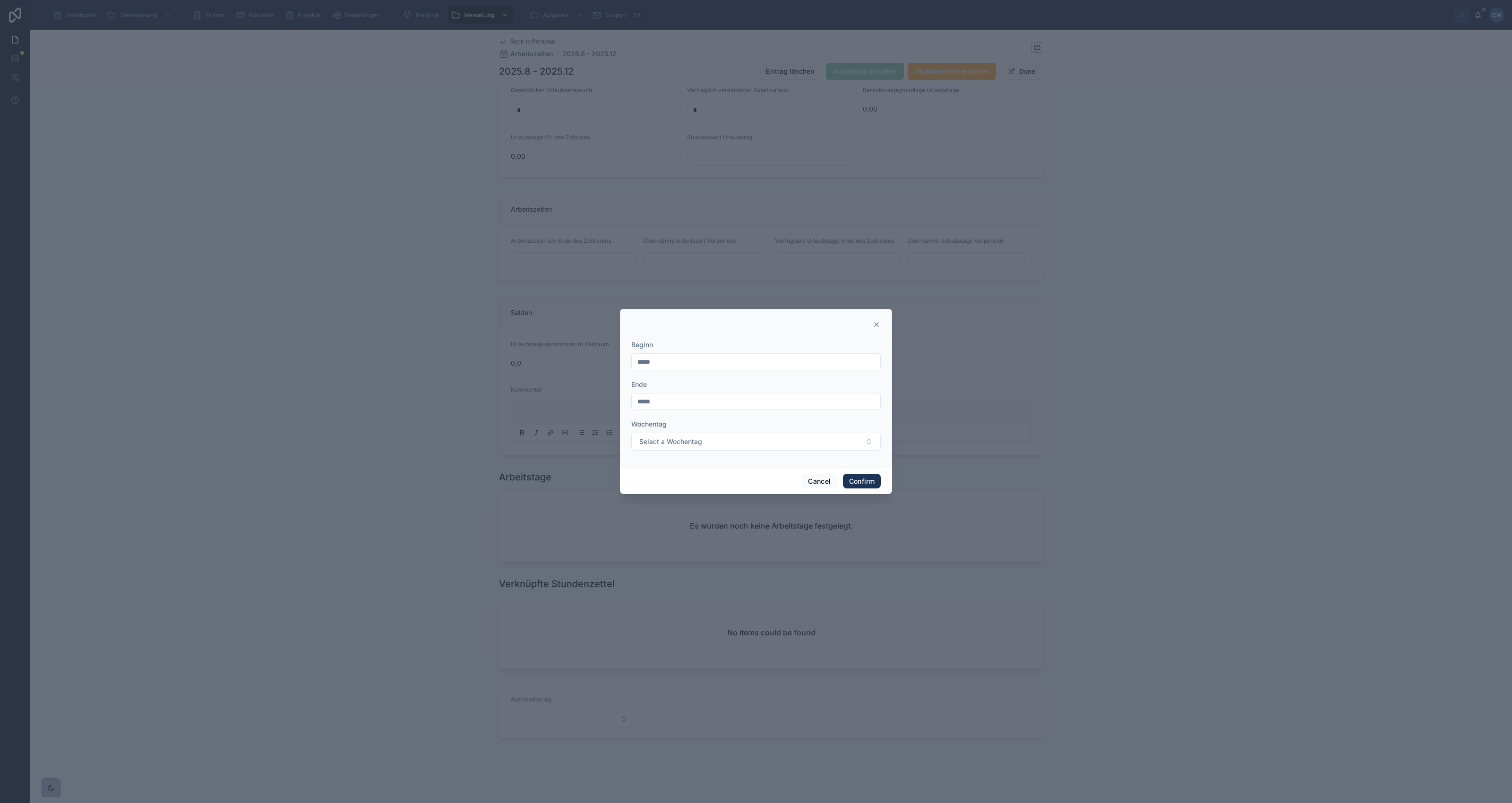
click at [692, 361] on input "*****" at bounding box center [756, 361] width 249 height 13
click at [825, 480] on button "Cancel" at bounding box center [819, 482] width 35 height 15
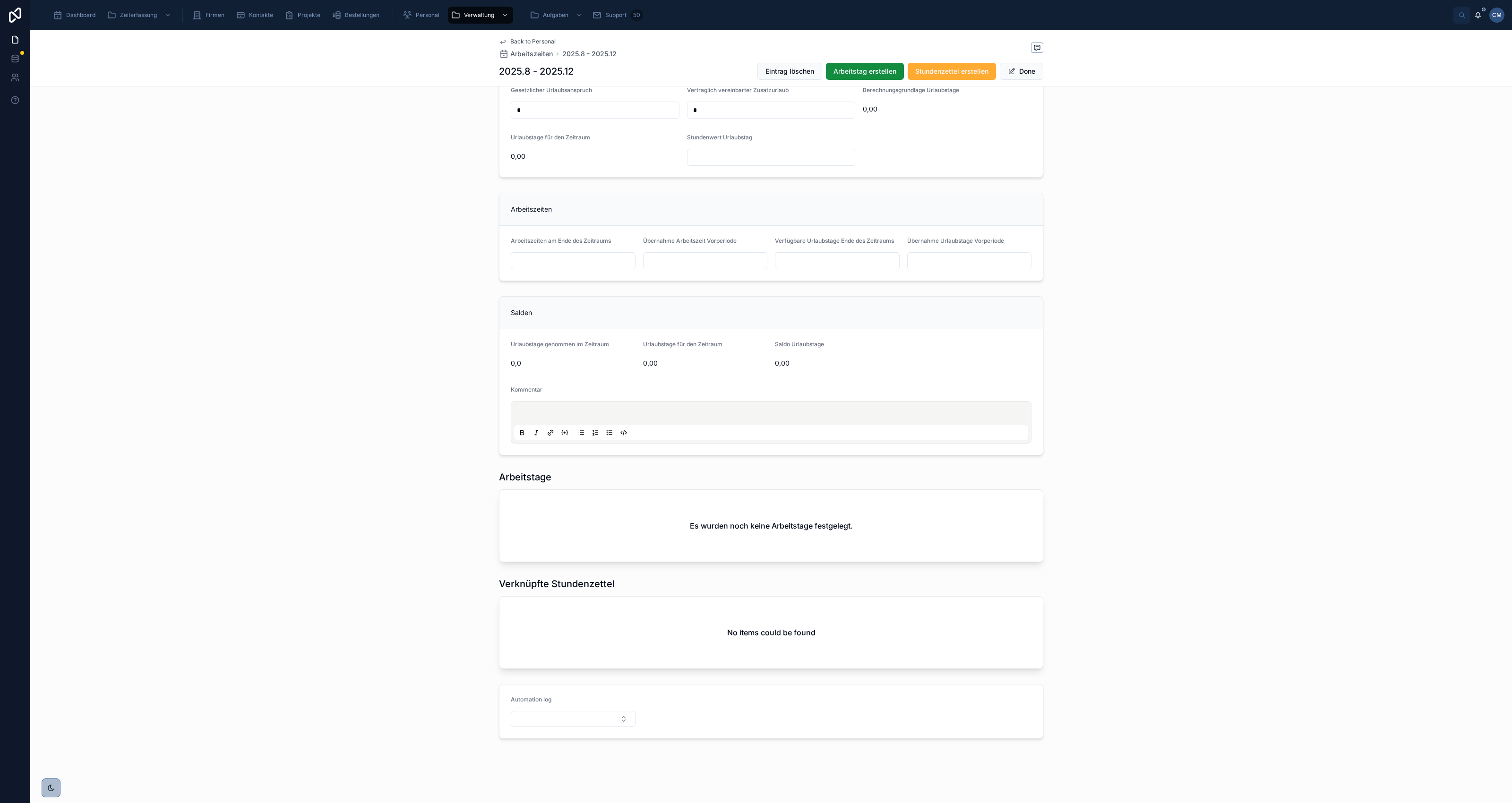
click at [1147, 451] on div "Salden Urlaubstage genommen im Zeitraum 0,0 Urlaubstage für den Zeitraum 0,00 S…" at bounding box center [771, 376] width 1482 height 167
click at [1026, 69] on button "Done" at bounding box center [1022, 71] width 44 height 17
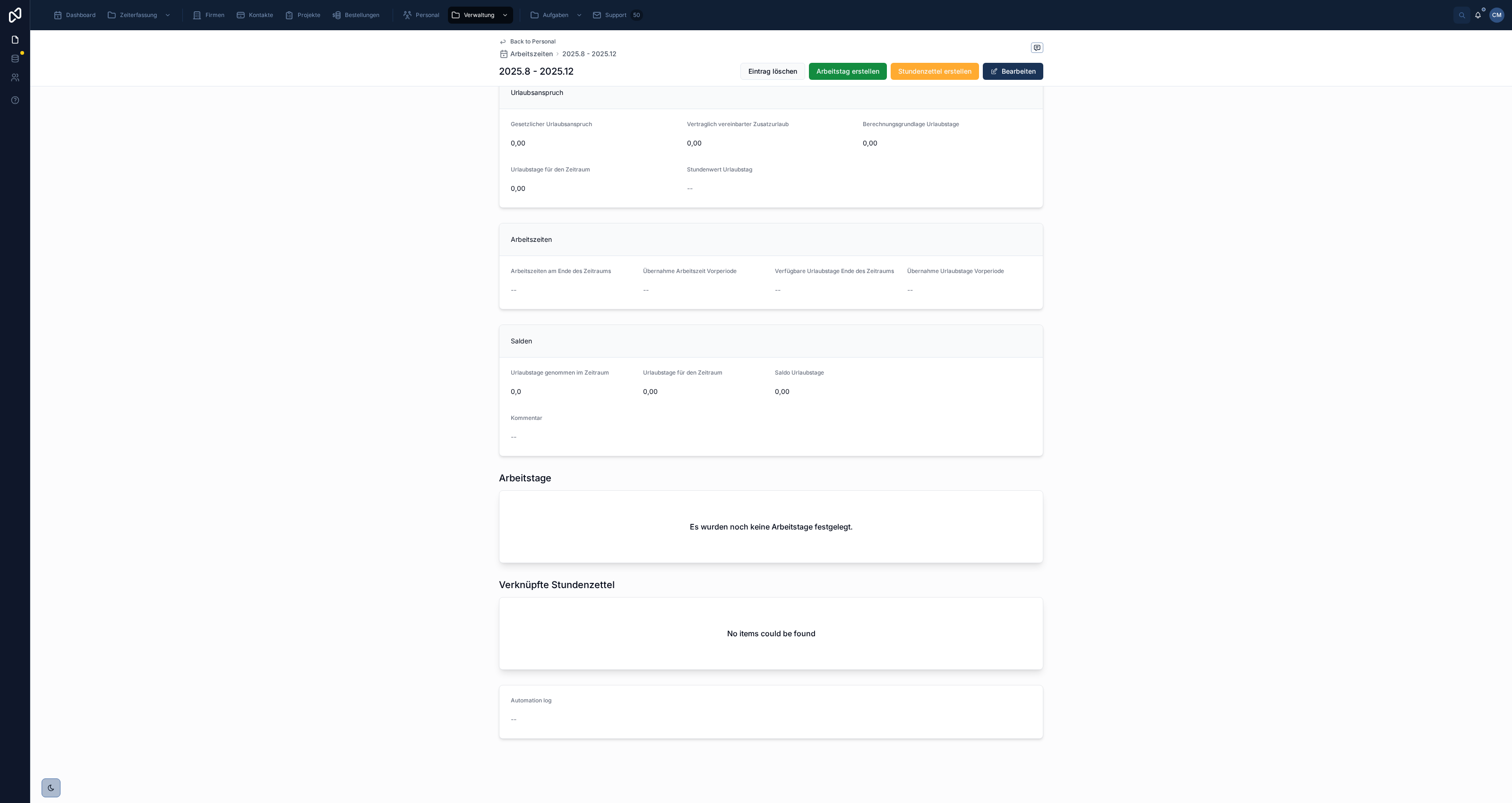
scroll to position [230, 0]
click at [531, 41] on span "Back to Personal" at bounding box center [533, 42] width 45 height 7
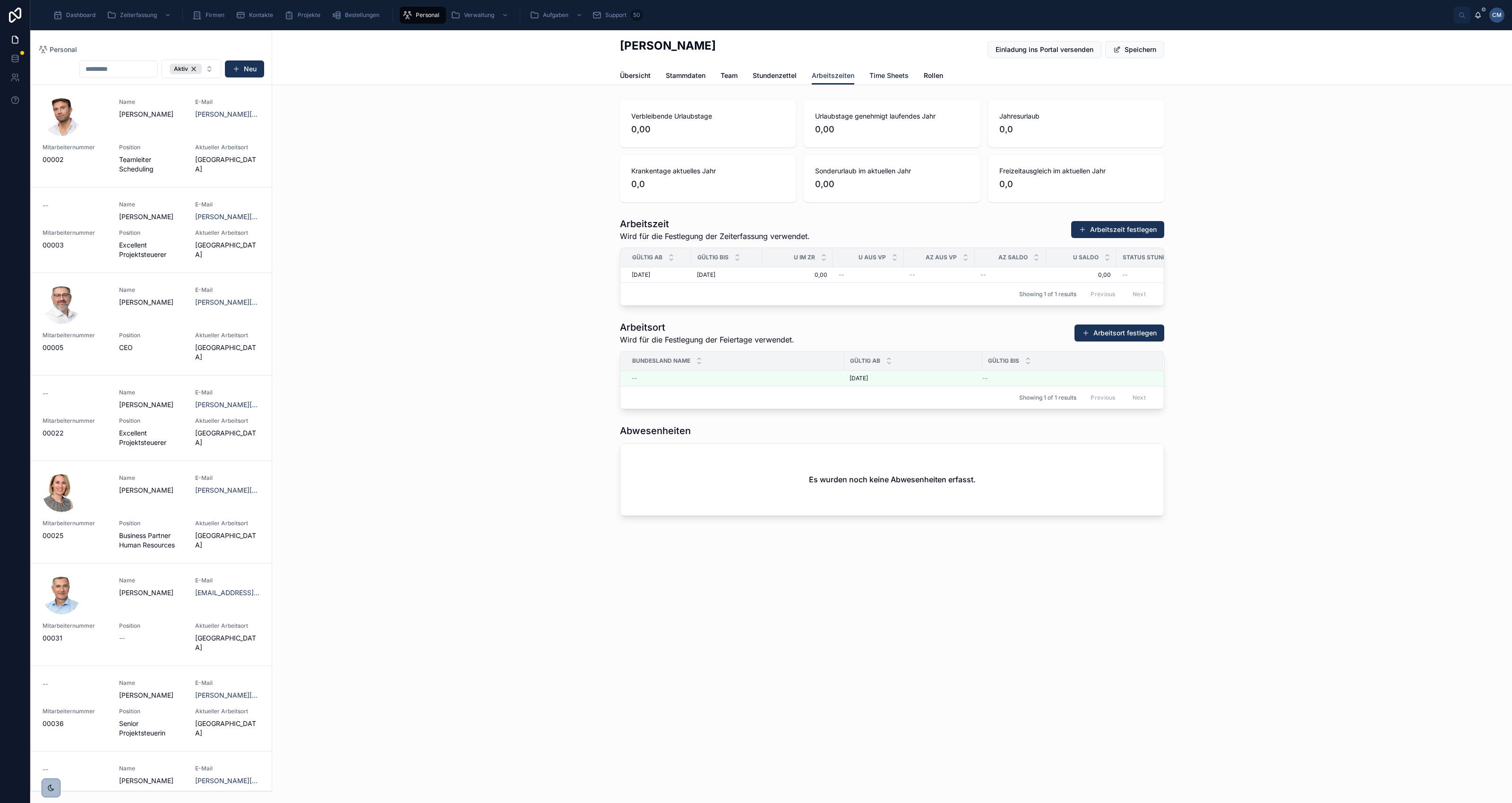
click at [890, 74] on span "Time Sheets" at bounding box center [889, 75] width 39 height 9
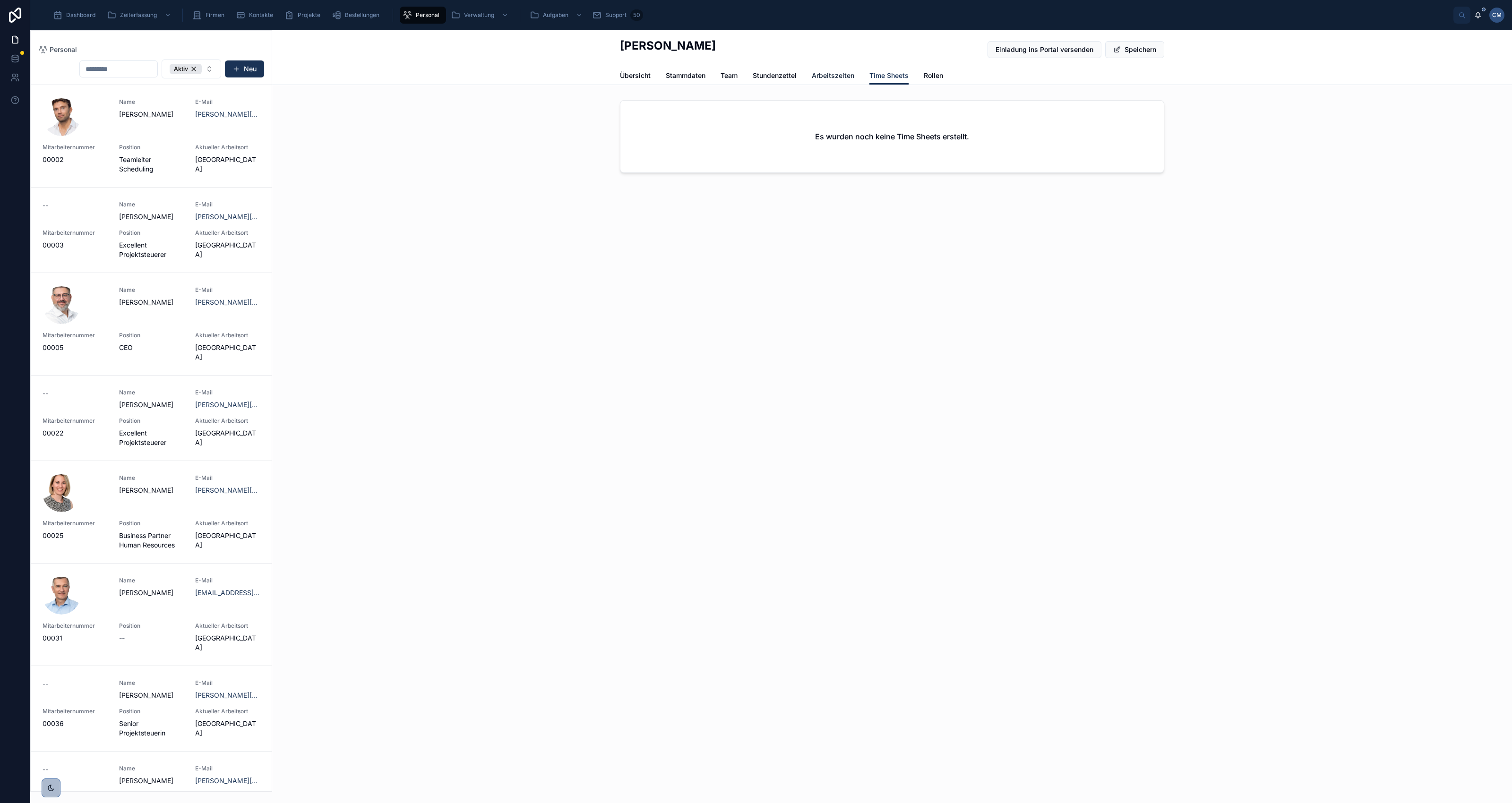
click at [823, 75] on span "Arbeitszeiten" at bounding box center [833, 75] width 42 height 9
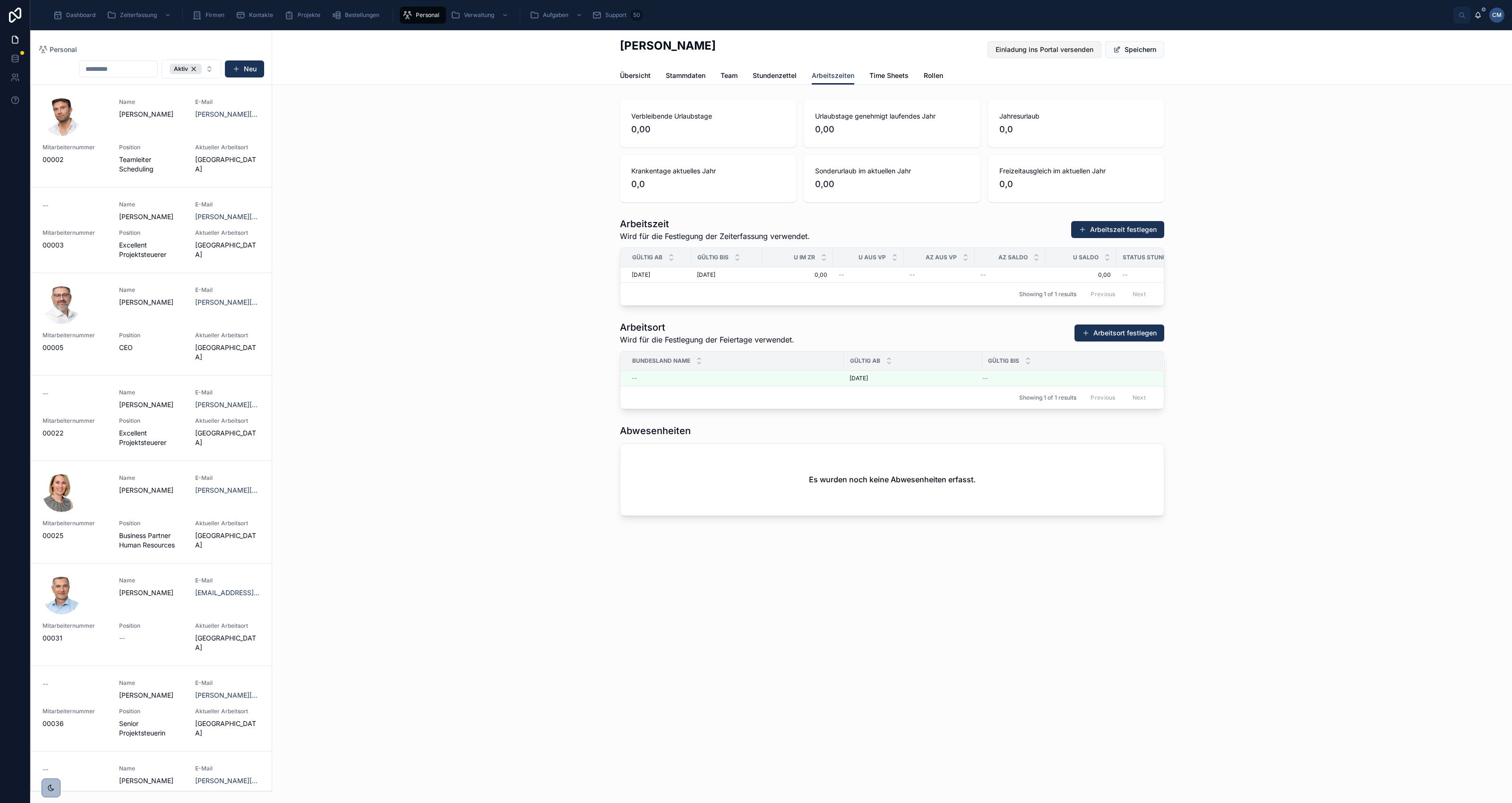
click at [1029, 46] on span "Einladung ins Portal versenden" at bounding box center [1044, 49] width 98 height 9
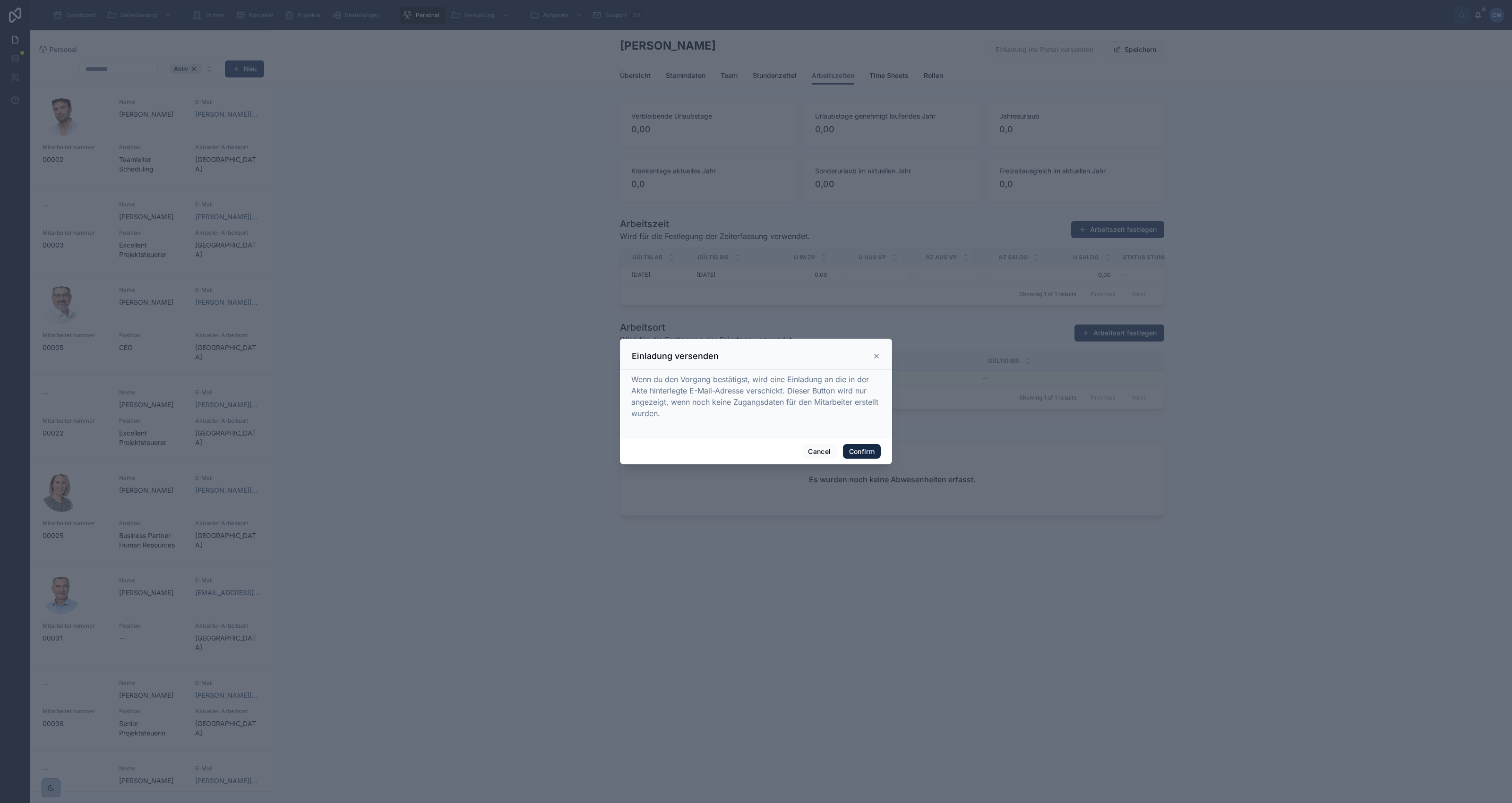
click at [870, 450] on button "Confirm" at bounding box center [862, 452] width 38 height 15
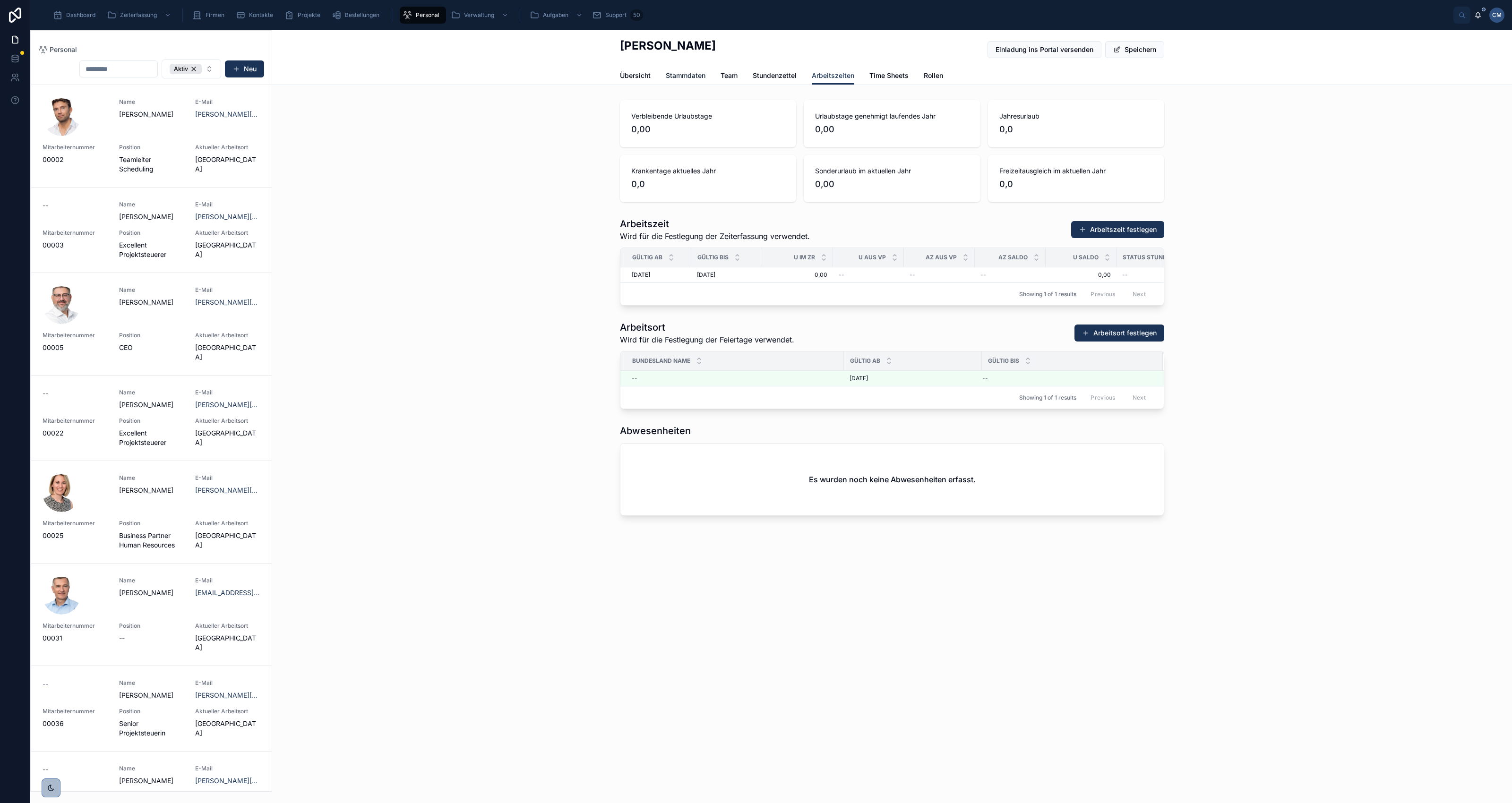
click at [688, 72] on span "Stammdaten" at bounding box center [686, 75] width 40 height 9
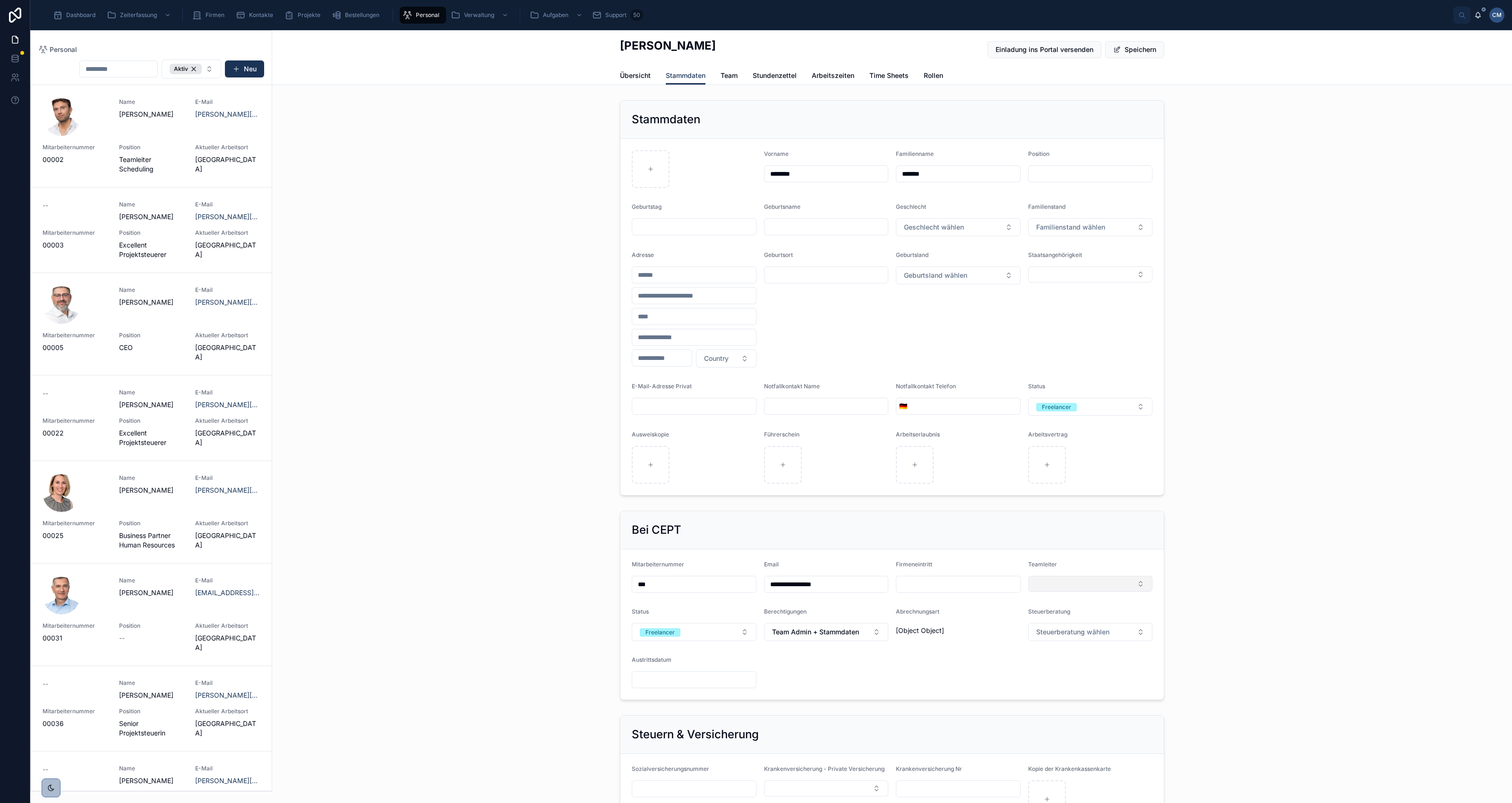
click at [1048, 582] on button "Select Button" at bounding box center [1090, 584] width 125 height 16
type input "***"
click at [1070, 626] on span "[PERSON_NAME]" at bounding box center [1087, 622] width 85 height 9
type input "**********"
click at [1075, 645] on span "Steuerberatung wählen" at bounding box center [1073, 642] width 74 height 9
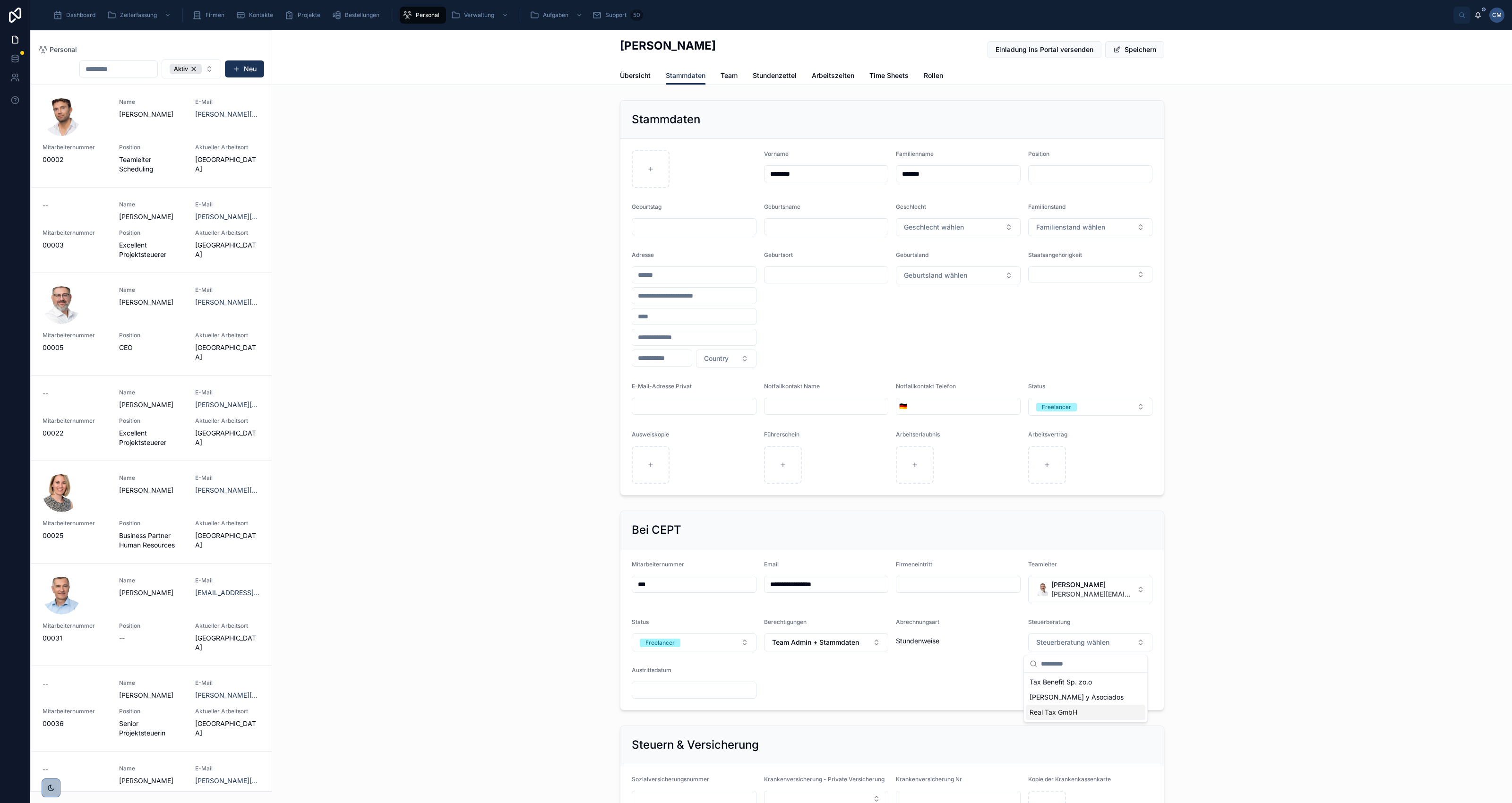
click at [1068, 714] on span "Real Tax GmbH" at bounding box center [1053, 712] width 48 height 9
click at [1062, 176] on input "text" at bounding box center [1090, 173] width 124 height 13
click at [1244, 141] on div "Stammdaten Vorname ******** Familienname ******* Position Geburtstag Geburtsnam…" at bounding box center [892, 298] width 1240 height 403
click at [1057, 174] on input "text" at bounding box center [1090, 173] width 124 height 13
type input "**********"
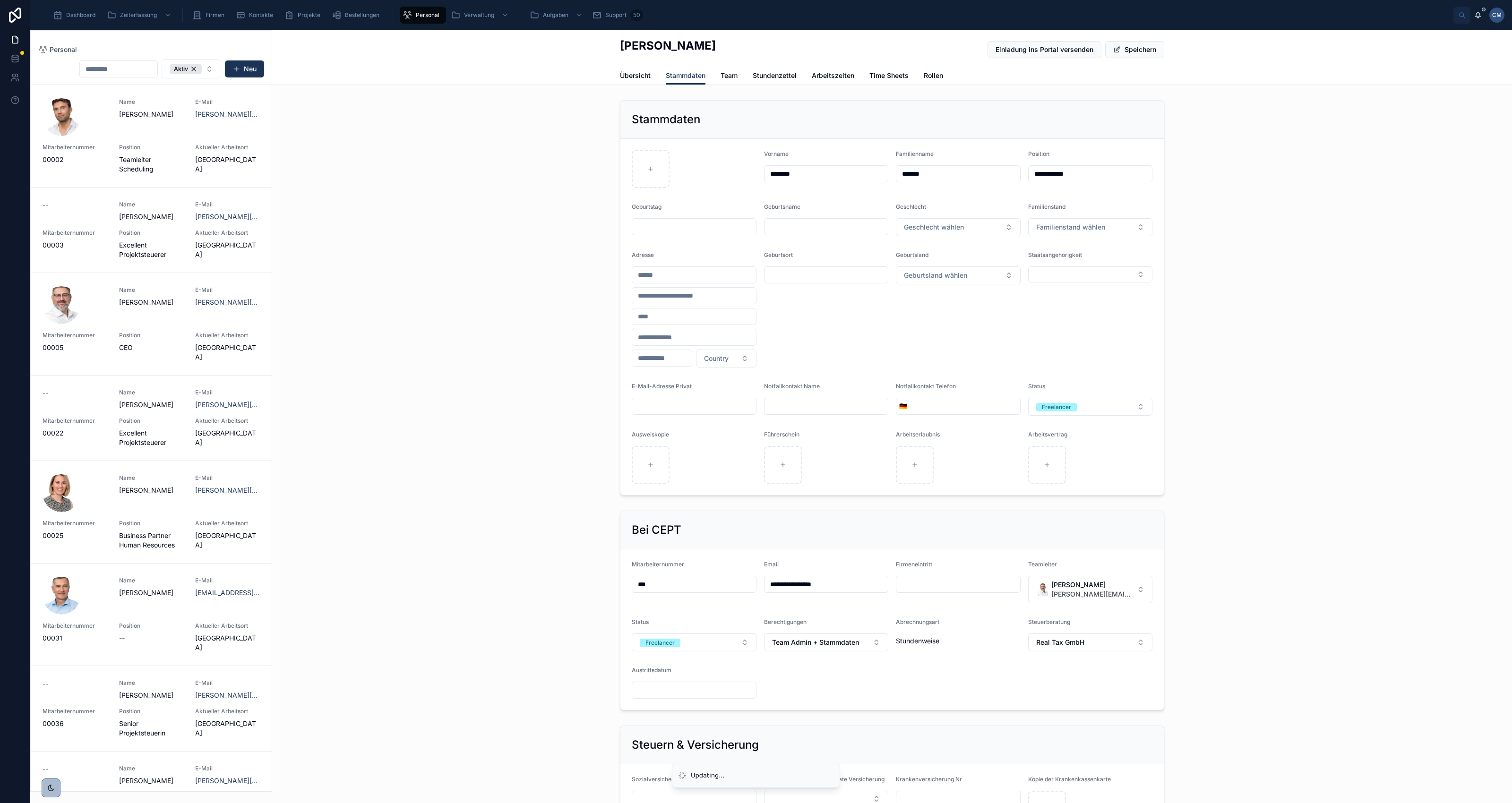
type input "**********"
click at [1204, 194] on div "**********" at bounding box center [892, 298] width 1240 height 403
click at [991, 224] on button "Geschlecht wählen" at bounding box center [958, 227] width 125 height 18
click at [934, 263] on div "Weiblich" at bounding box center [953, 265] width 120 height 14
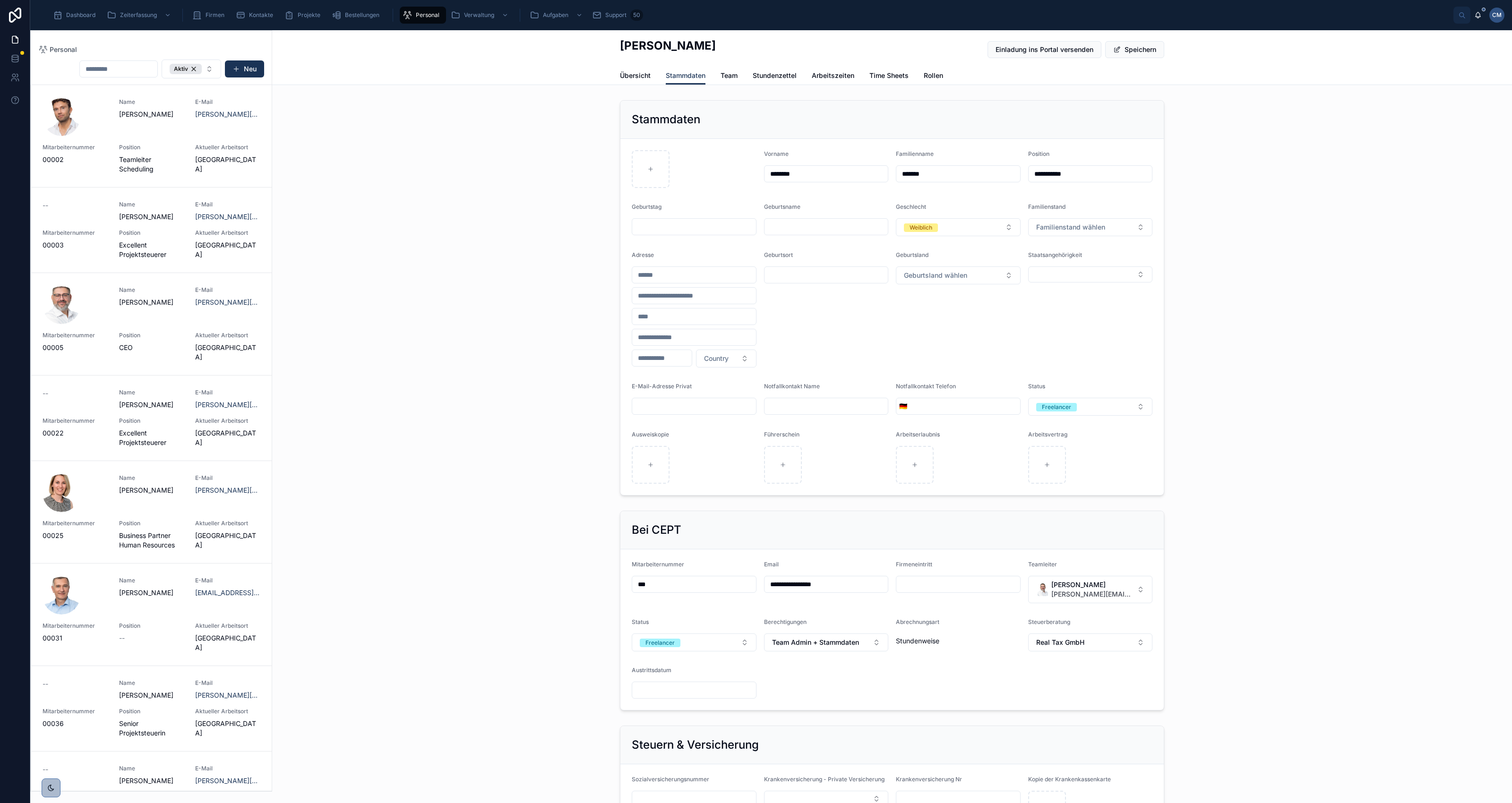
click at [1328, 267] on div "**********" at bounding box center [892, 298] width 1240 height 403
click at [1270, 281] on div "**********" at bounding box center [892, 298] width 1240 height 403
click at [1143, 49] on button "Speichern" at bounding box center [1134, 49] width 59 height 17
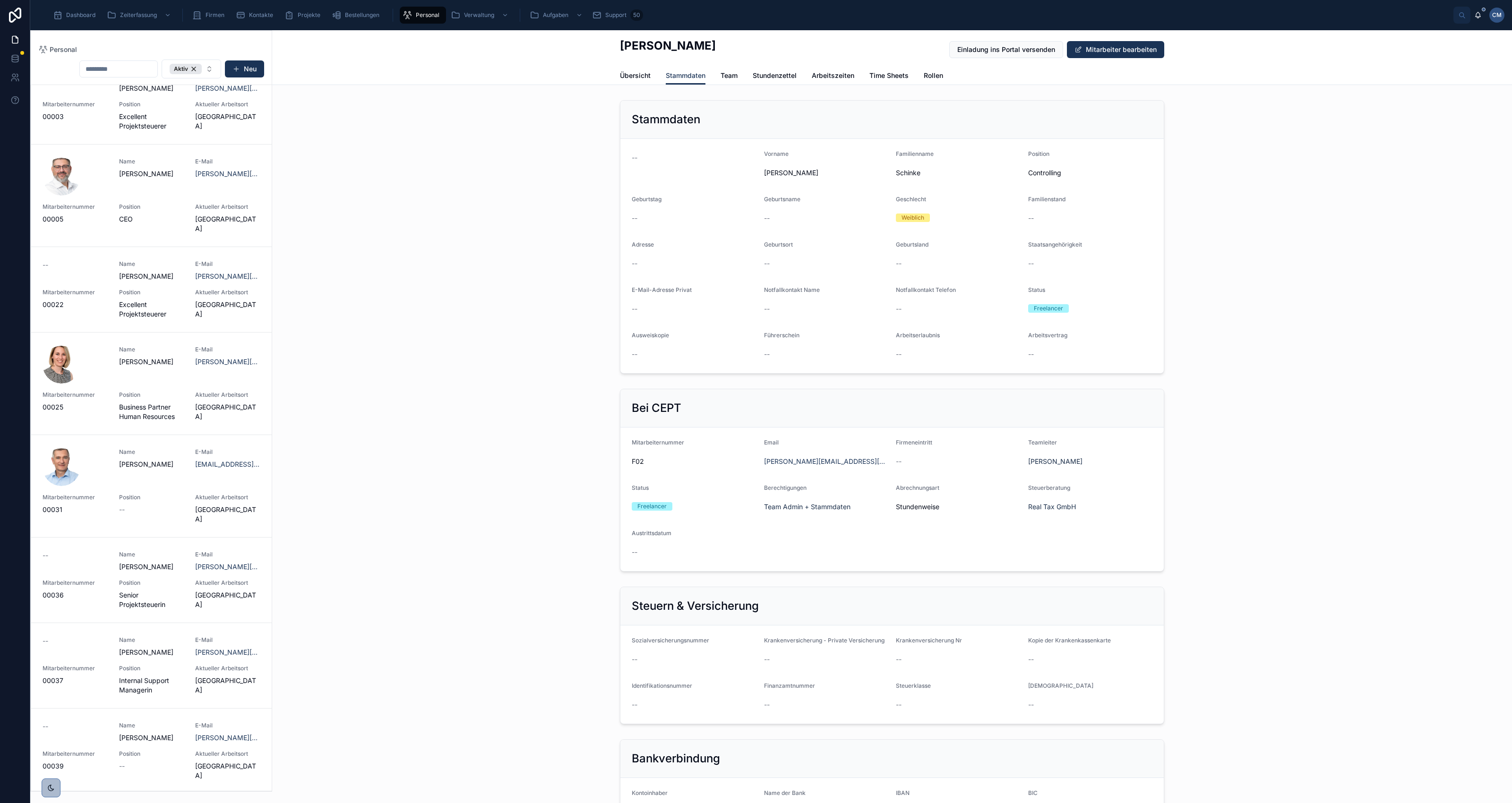
scroll to position [163, 0]
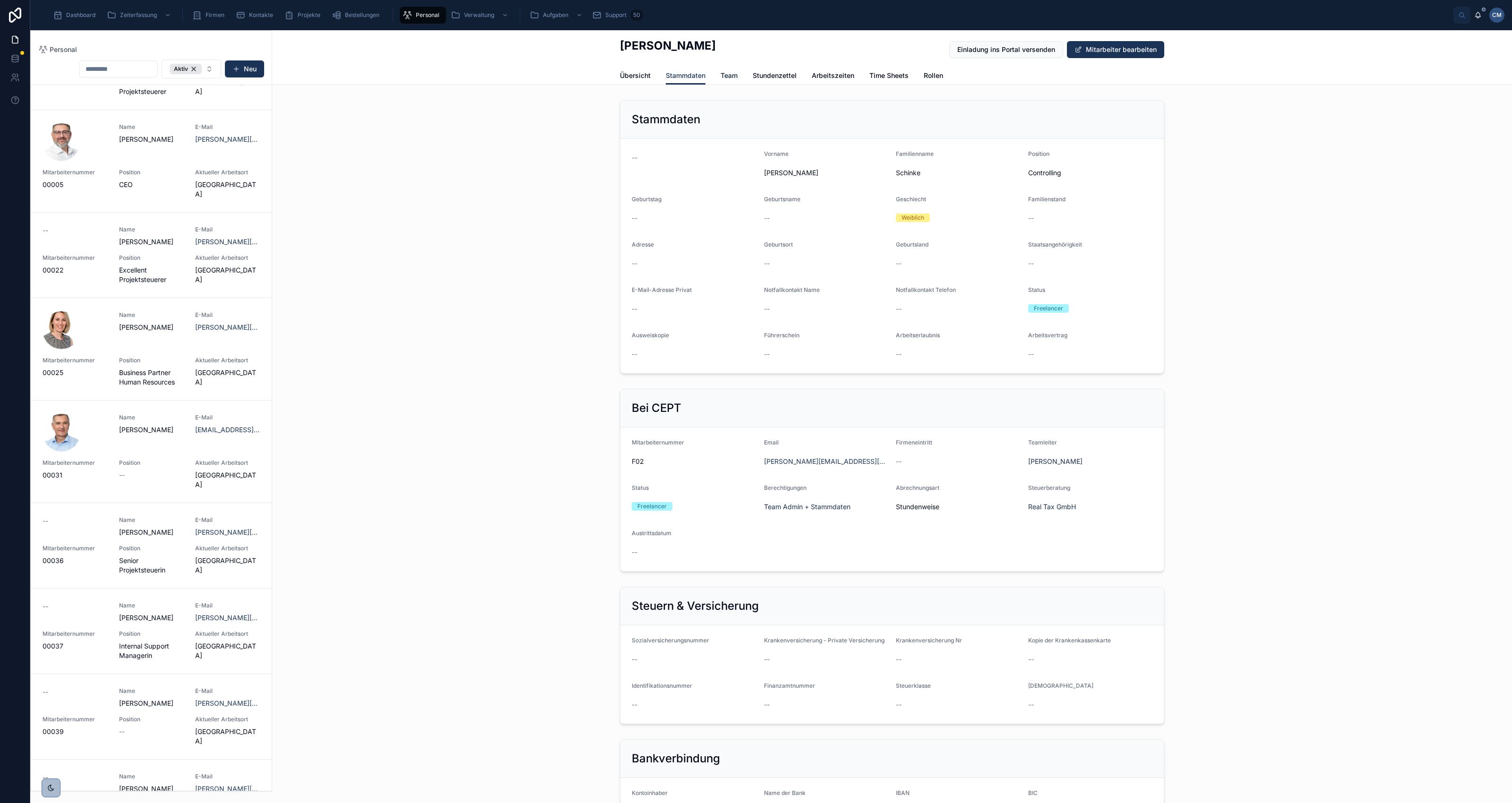
click at [721, 78] on span "Team" at bounding box center [729, 75] width 17 height 9
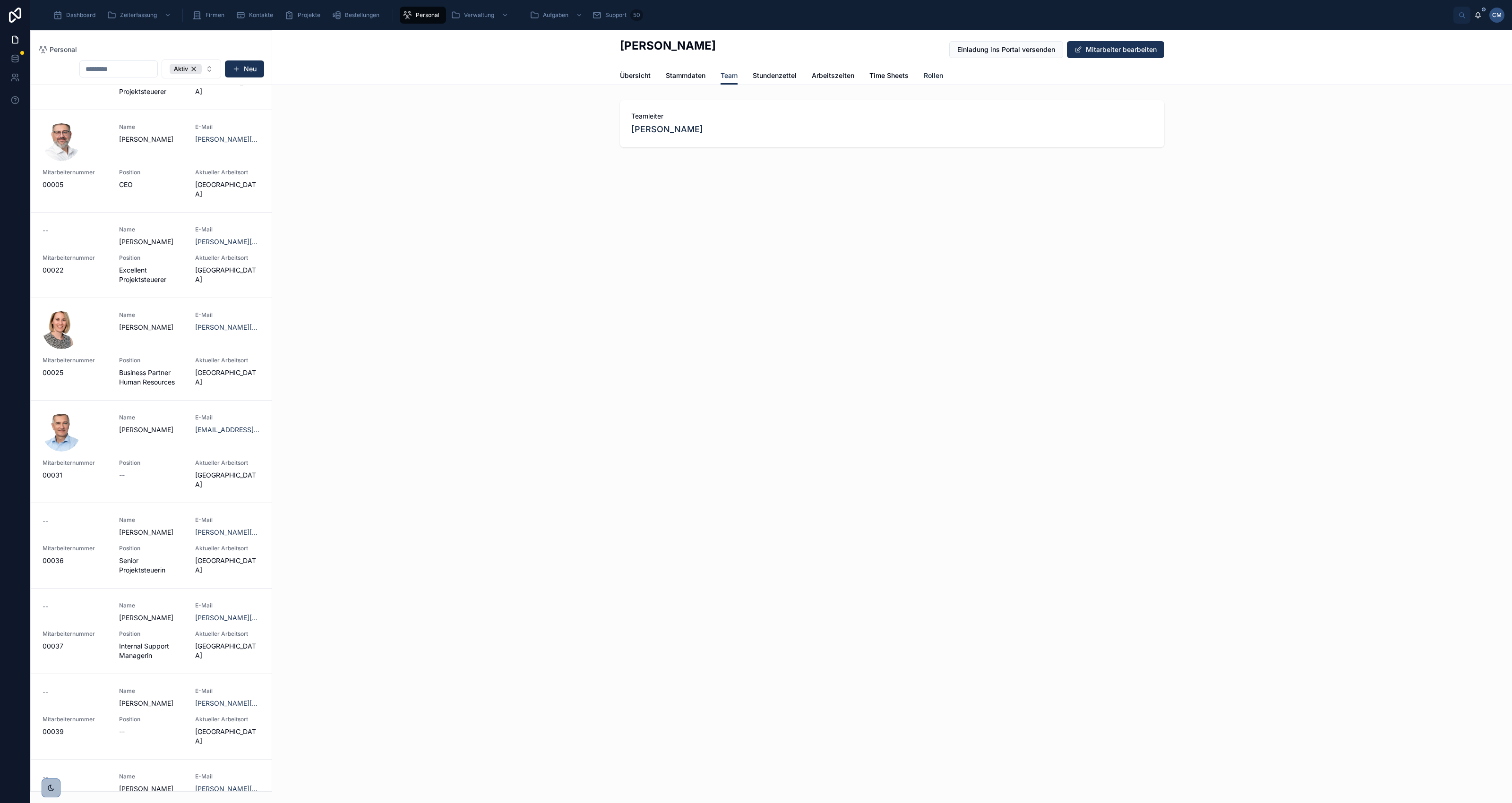
click at [938, 77] on span "Rollen" at bounding box center [933, 75] width 19 height 9
click at [863, 369] on h2 "No items could be found" at bounding box center [892, 369] width 88 height 11
click at [1116, 46] on button "Mitarbeiter bearbeiten" at bounding box center [1116, 49] width 97 height 17
click at [1148, 48] on button "Speichern" at bounding box center [1134, 49] width 59 height 17
click at [635, 74] on span "Übersicht" at bounding box center [635, 75] width 31 height 9
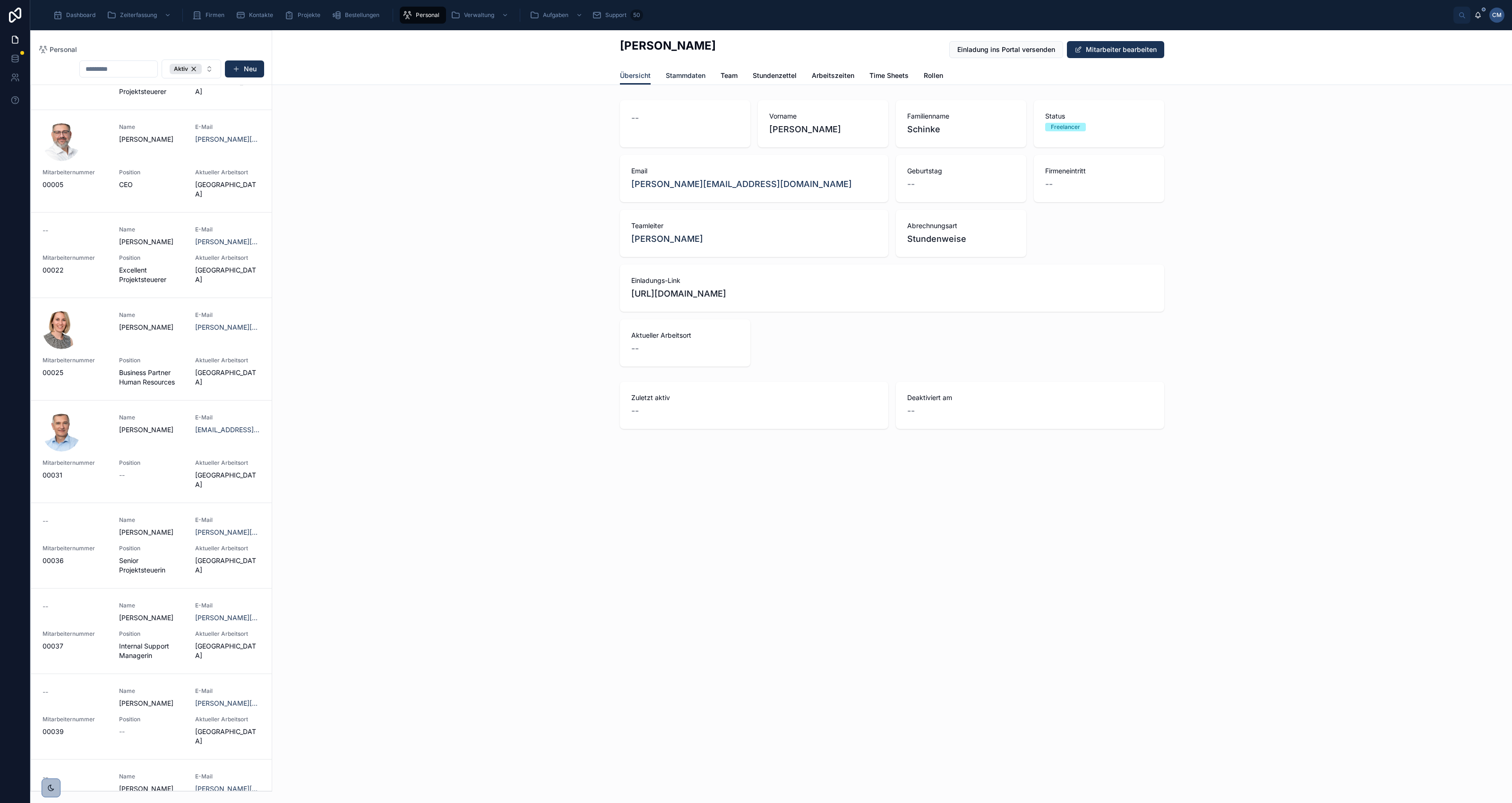
click at [677, 69] on link "Stammdaten" at bounding box center [686, 77] width 40 height 19
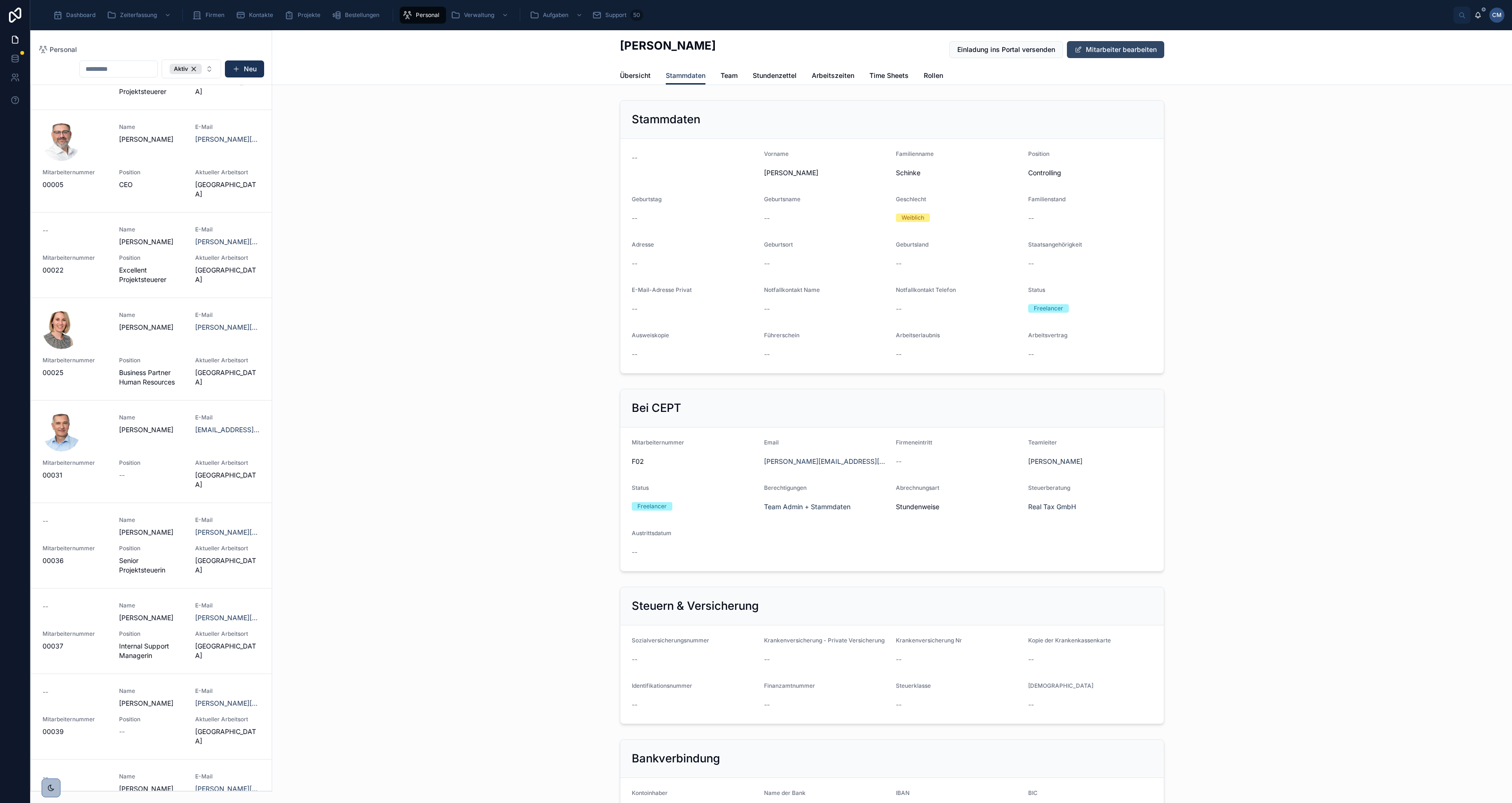
click at [1121, 45] on button "Mitarbeiter bearbeiten" at bounding box center [1116, 49] width 97 height 17
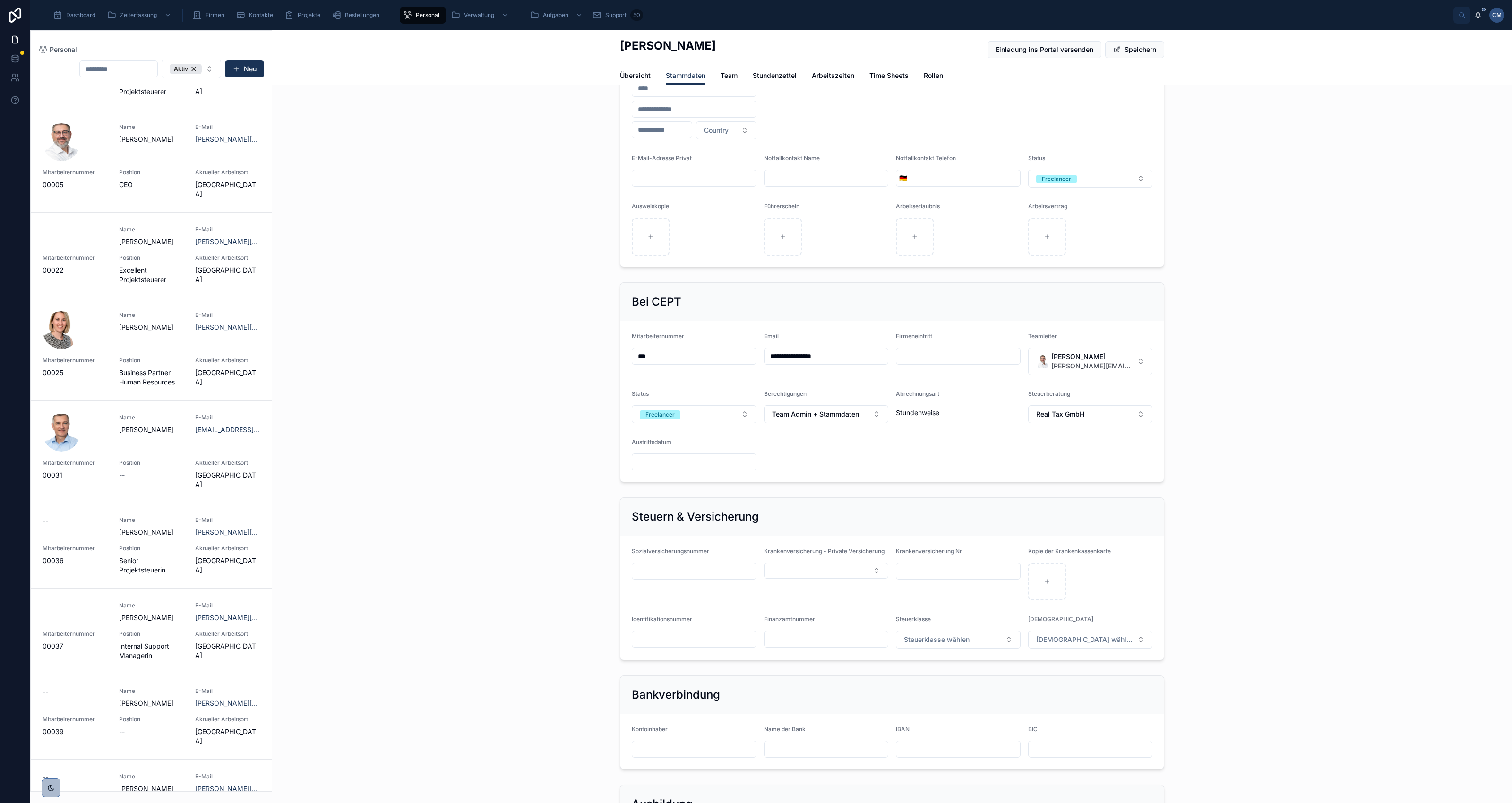
scroll to position [236, 0]
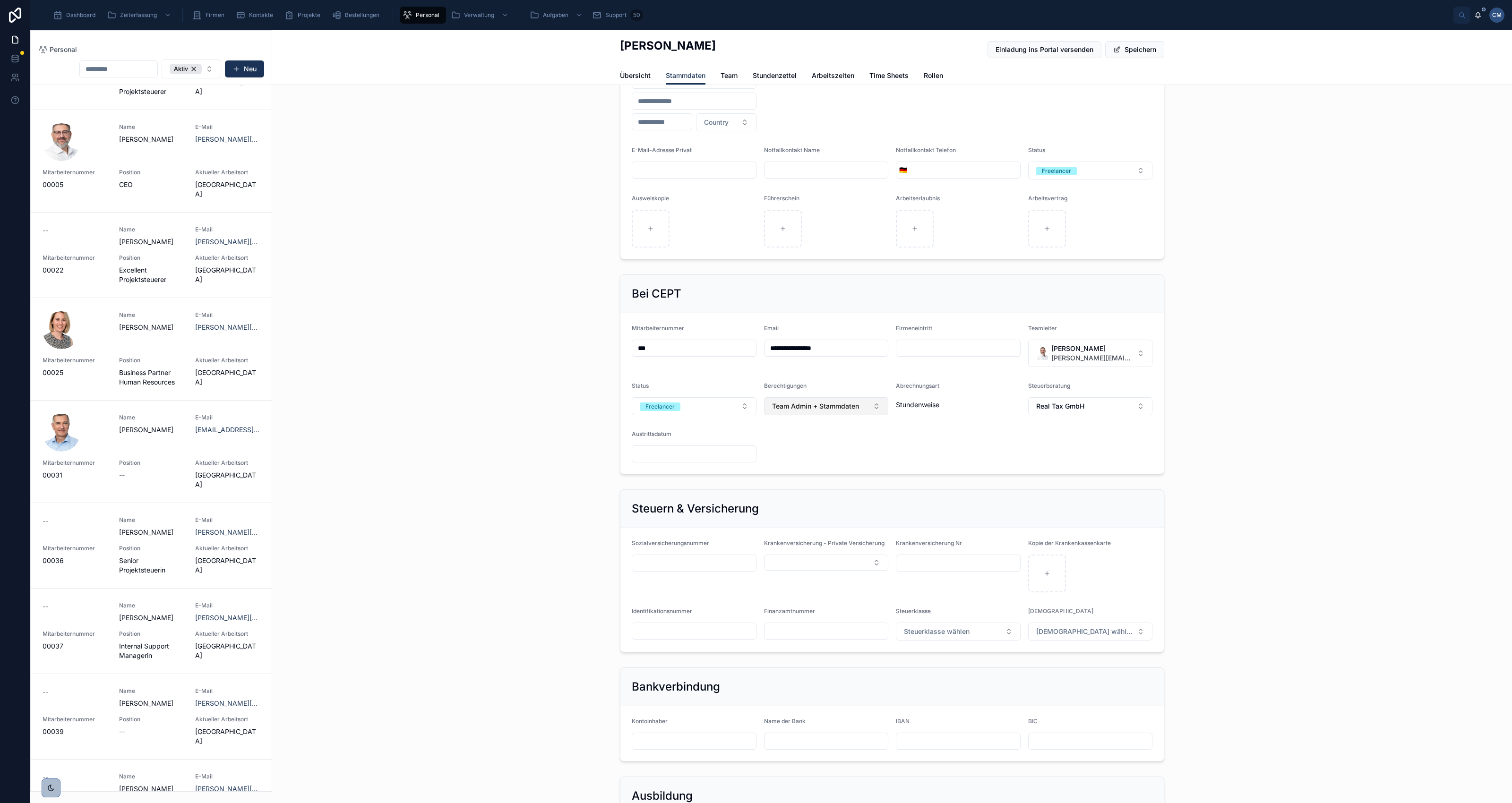
click at [840, 409] on span "Team Admin + Stammdaten" at bounding box center [815, 406] width 87 height 9
click at [806, 523] on span "Leitung Admin" at bounding box center [788, 522] width 45 height 9
type input "**********"
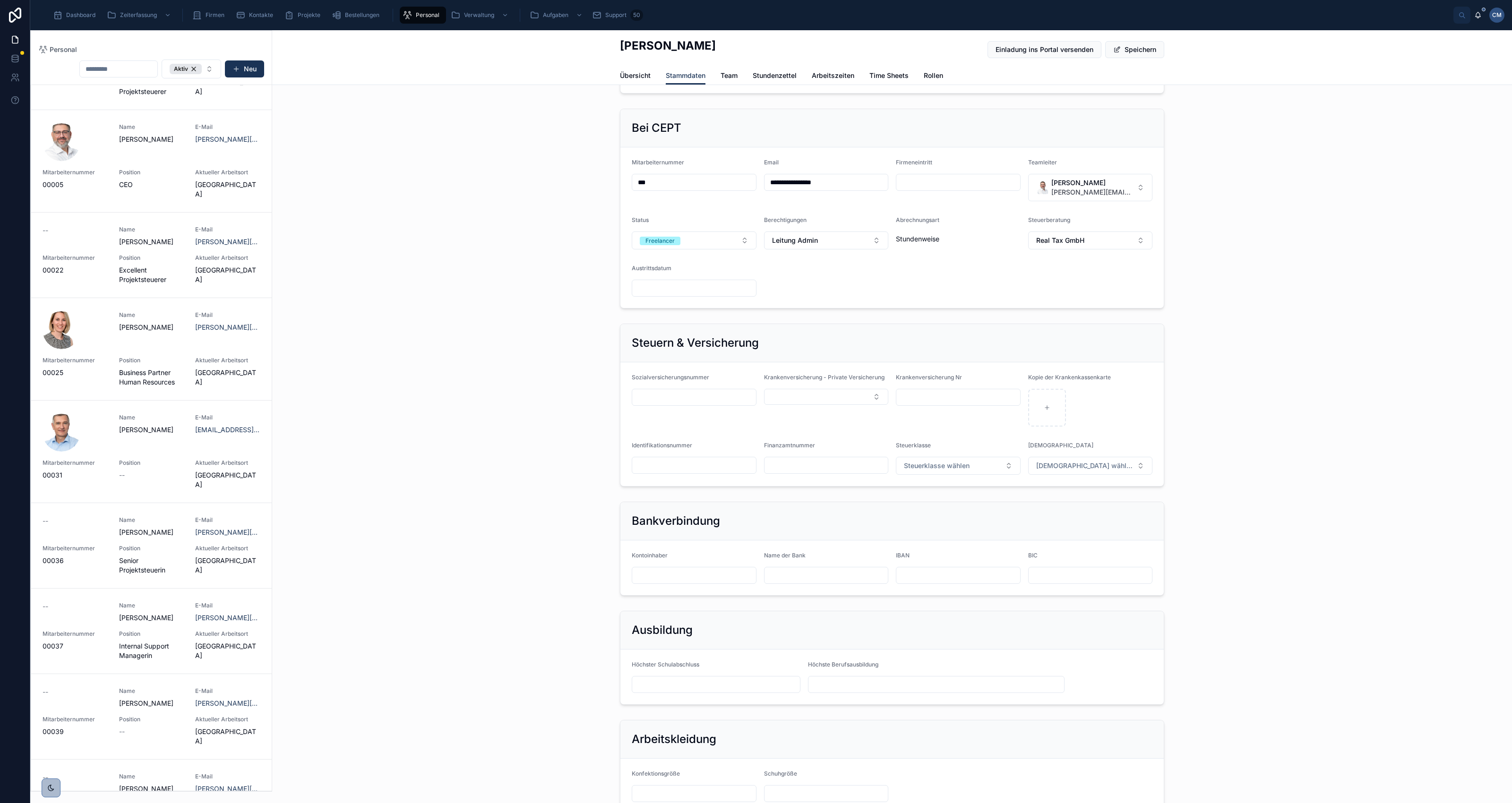
scroll to position [414, 0]
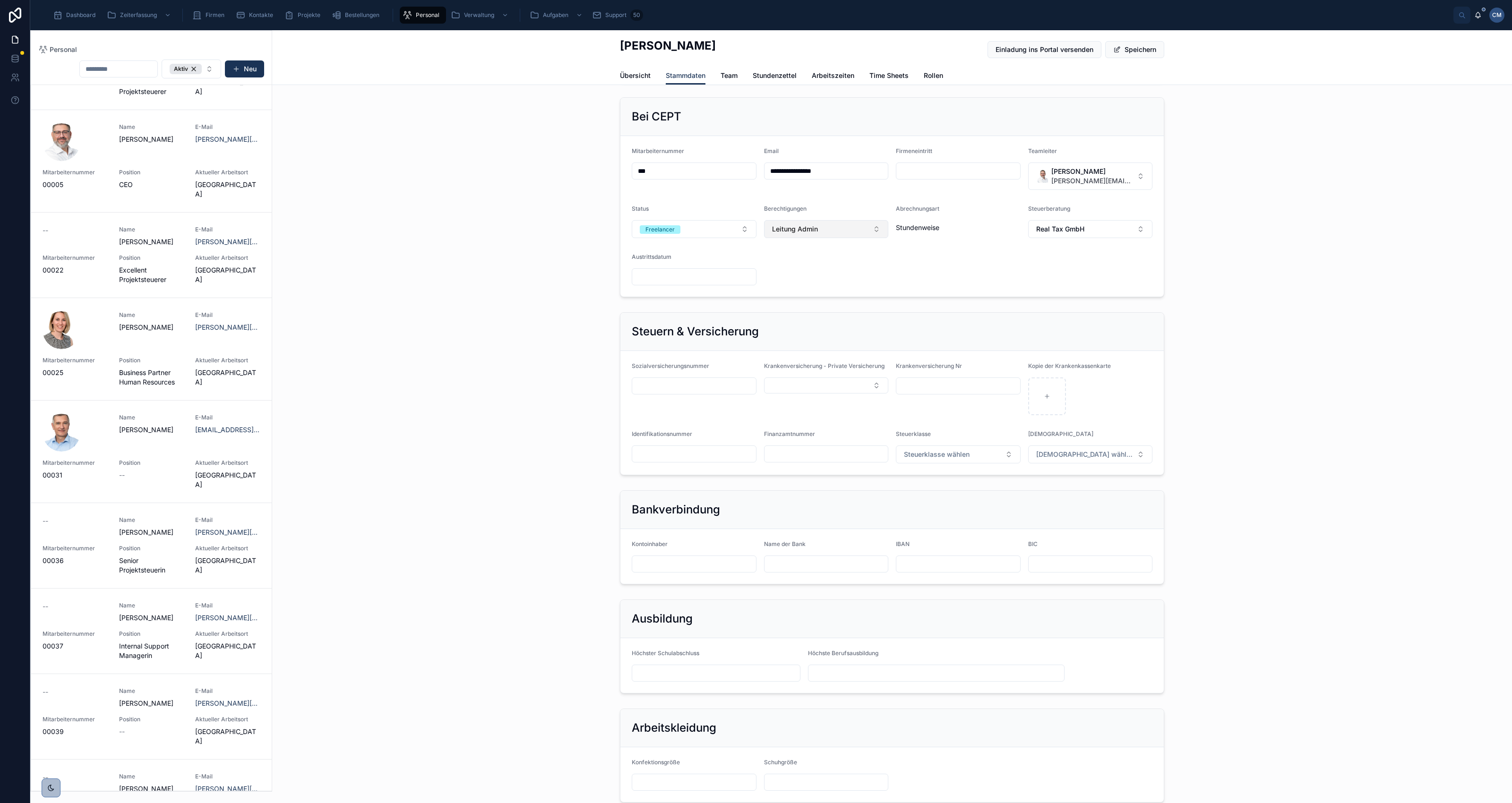
click at [870, 233] on button "Leitung Admin" at bounding box center [826, 229] width 125 height 18
click at [827, 348] on div "Leitung Admin" at bounding box center [822, 345] width 120 height 15
click at [1128, 52] on button "Speichern" at bounding box center [1134, 49] width 59 height 17
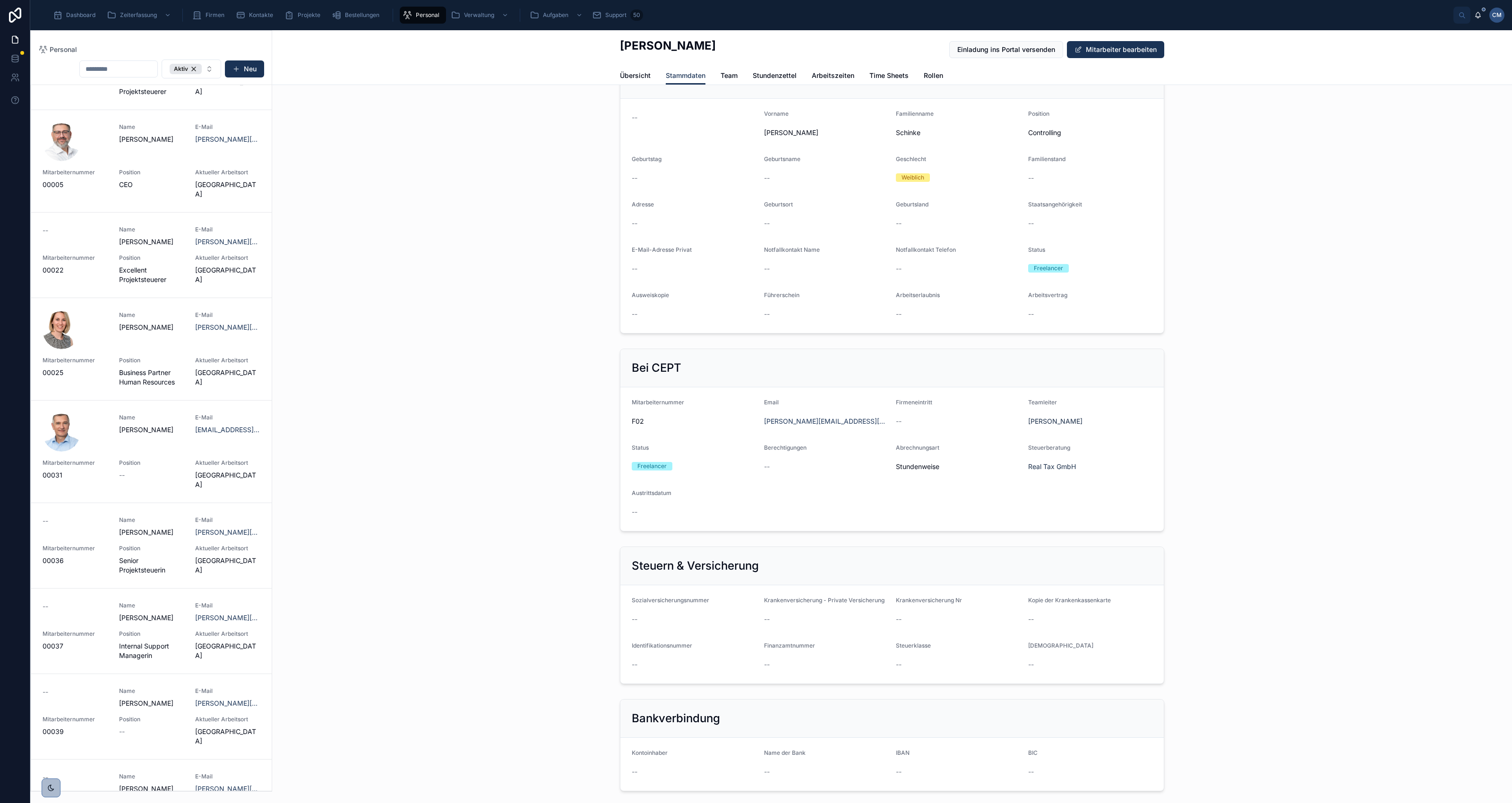
scroll to position [0, 0]
